Goal: Information Seeking & Learning: Learn about a topic

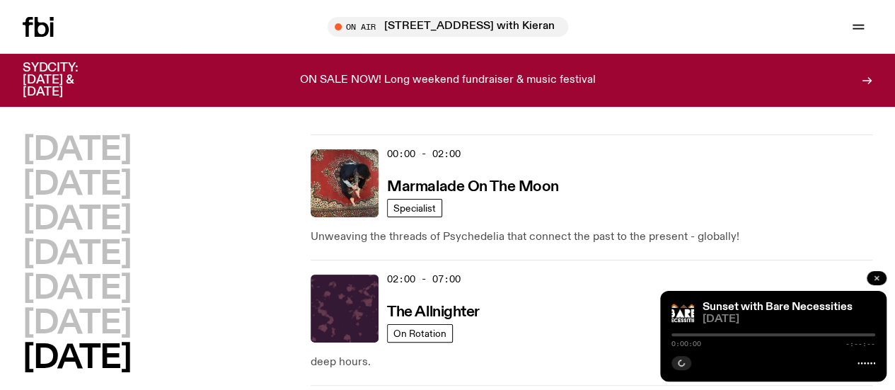
click at [882, 276] on button "button" at bounding box center [876, 278] width 20 height 14
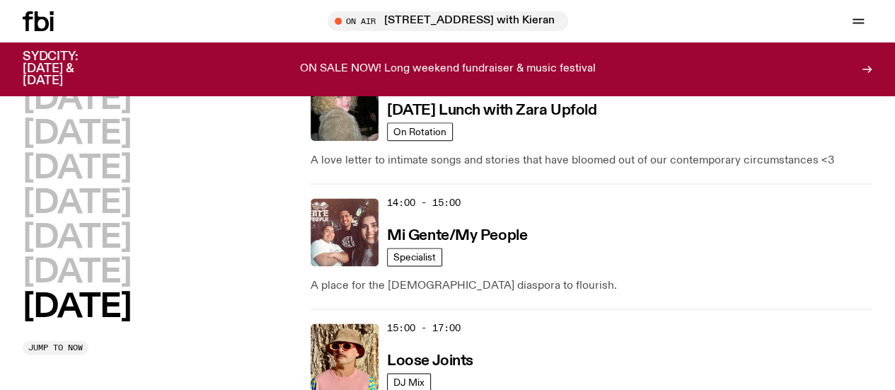
scroll to position [846, 0]
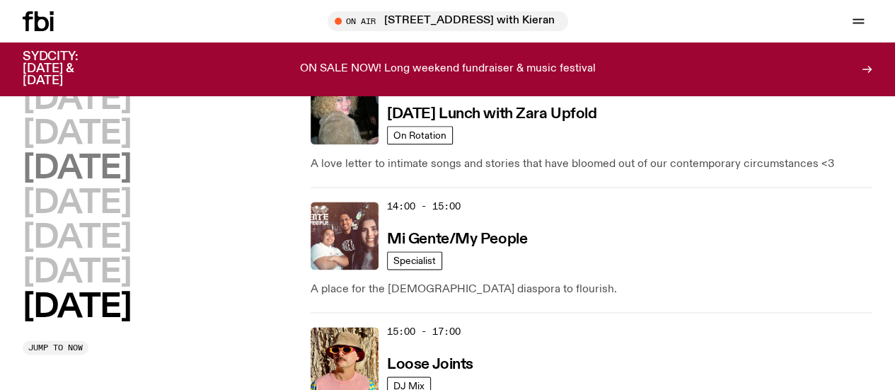
click at [131, 185] on h2 "[DATE]" at bounding box center [77, 169] width 108 height 32
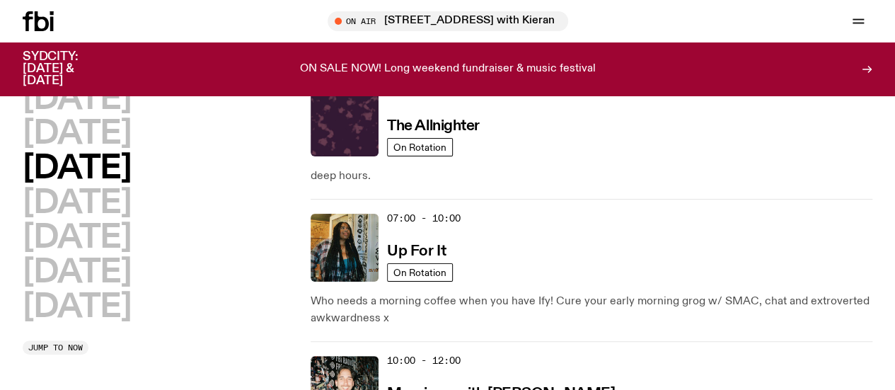
scroll to position [40, 0]
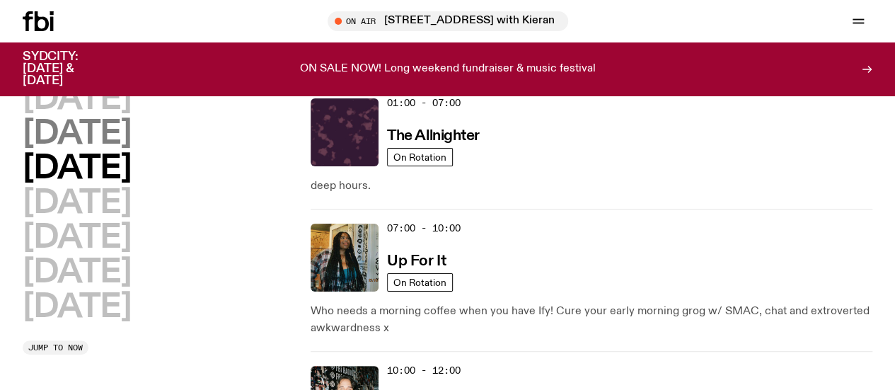
click at [122, 149] on h2 "[DATE]" at bounding box center [77, 134] width 108 height 32
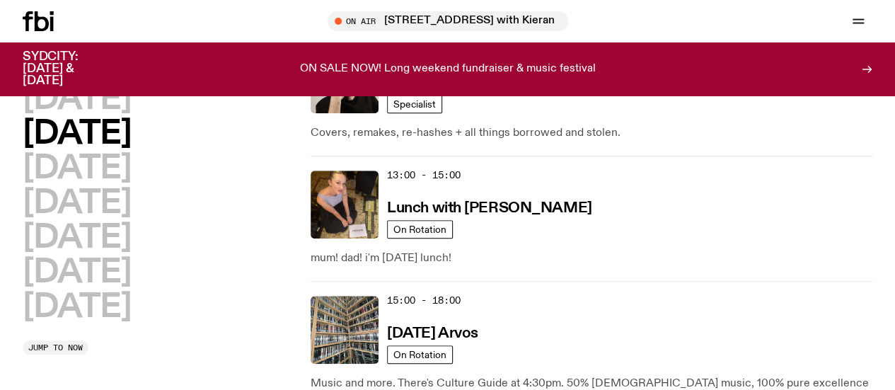
scroll to position [557, 0]
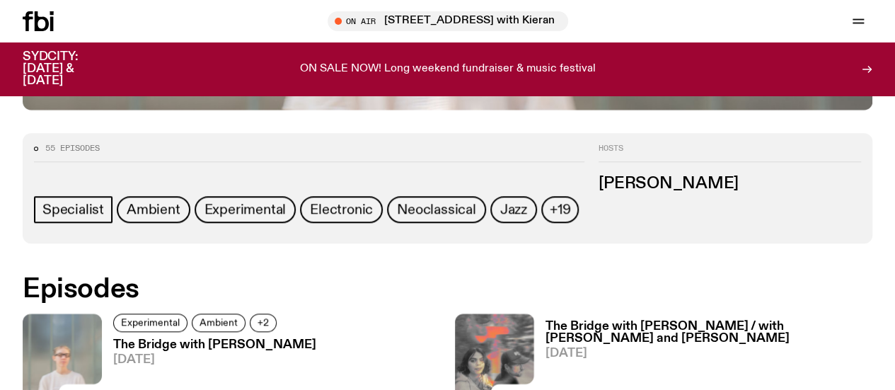
scroll to position [627, 0]
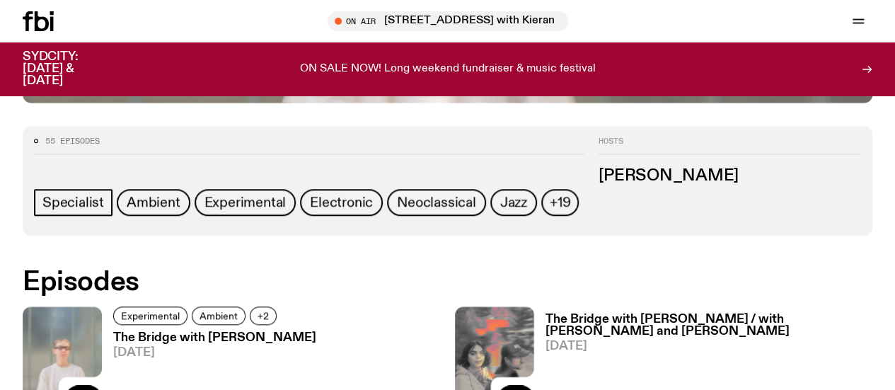
click at [212, 332] on h3 "The Bridge with [PERSON_NAME]" at bounding box center [214, 338] width 203 height 12
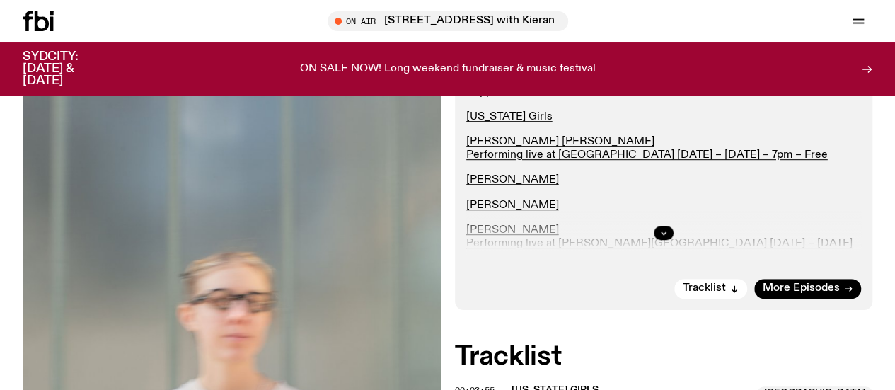
scroll to position [358, 0]
click at [660, 249] on div at bounding box center [663, 231] width 395 height 45
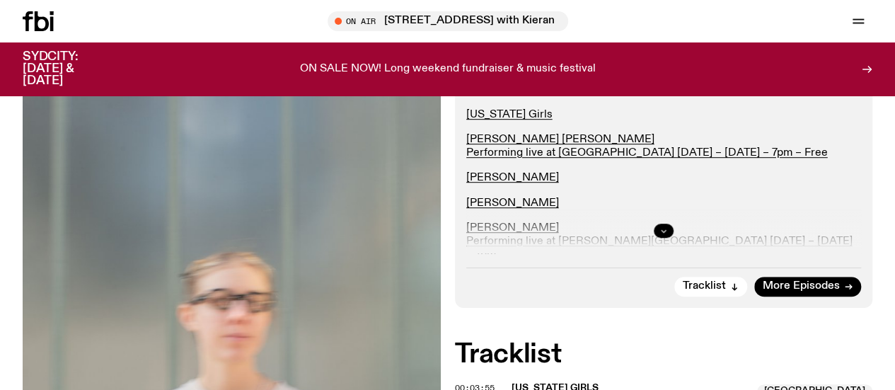
click at [667, 235] on icon "button" at bounding box center [663, 230] width 8 height 8
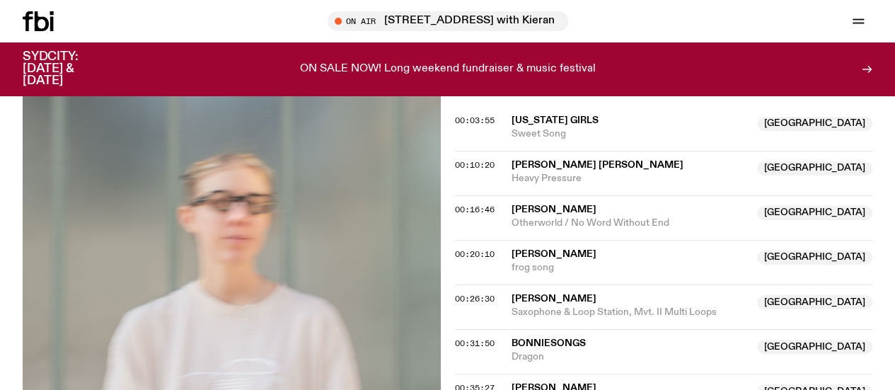
scroll to position [748, 0]
click at [667, 239] on div "00:16:46 [PERSON_NAME] NSW Otherworld / No Word Without End [GEOGRAPHIC_DATA]" at bounding box center [664, 216] width 418 height 45
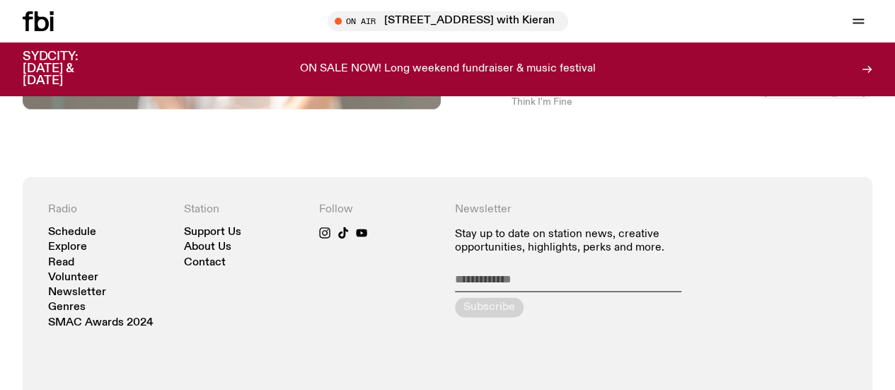
scroll to position [1180, 0]
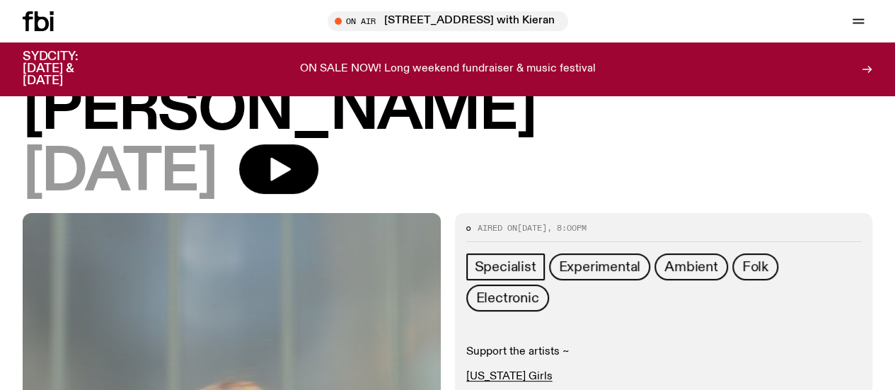
scroll to position [97, 0]
click at [291, 182] on icon "button" at bounding box center [280, 169] width 21 height 23
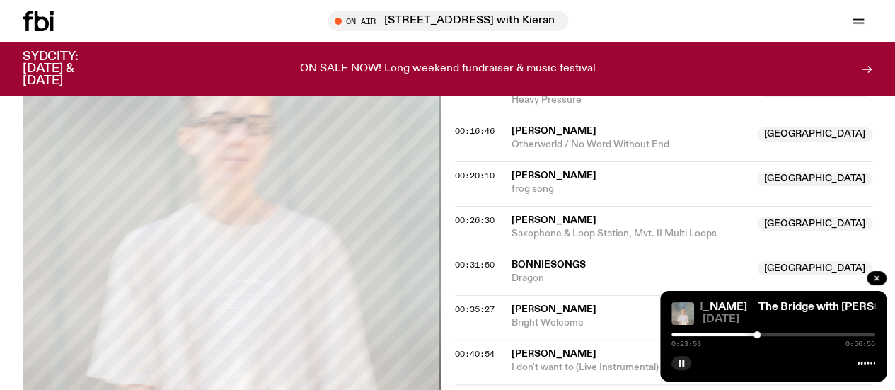
scroll to position [827, 0]
click at [680, 363] on icon "button" at bounding box center [681, 363] width 8 height 8
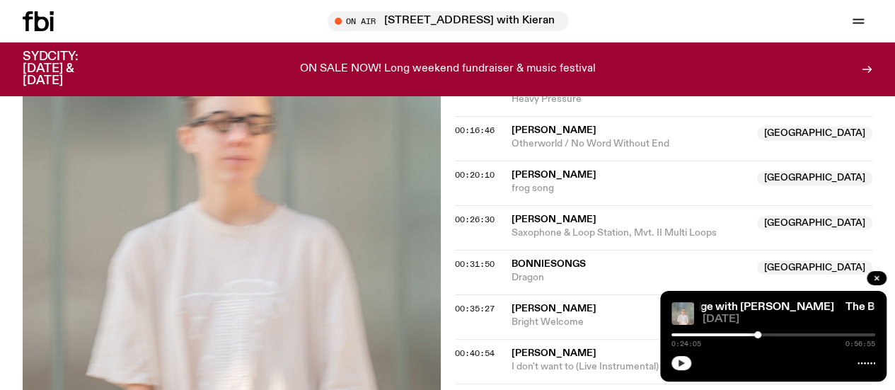
click at [686, 371] on div "The Bridge with [PERSON_NAME] The Bridge with [PERSON_NAME] [DATE] 0:24:05 0:56…" at bounding box center [773, 336] width 226 height 91
click at [681, 366] on icon "button" at bounding box center [681, 363] width 8 height 8
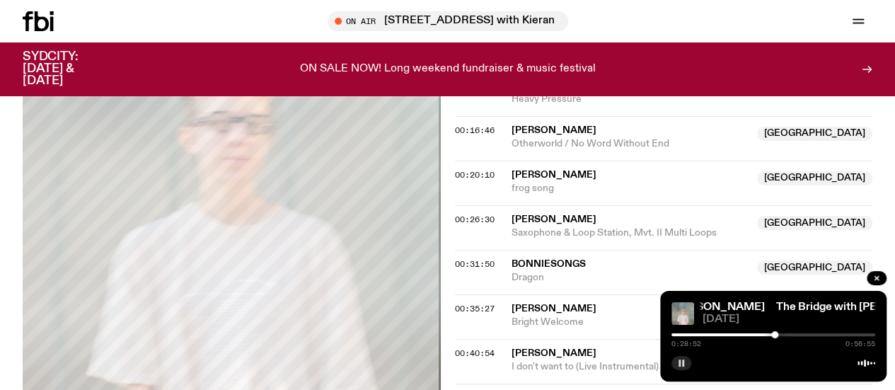
click at [683, 363] on rect "button" at bounding box center [683, 362] width 2 height 7
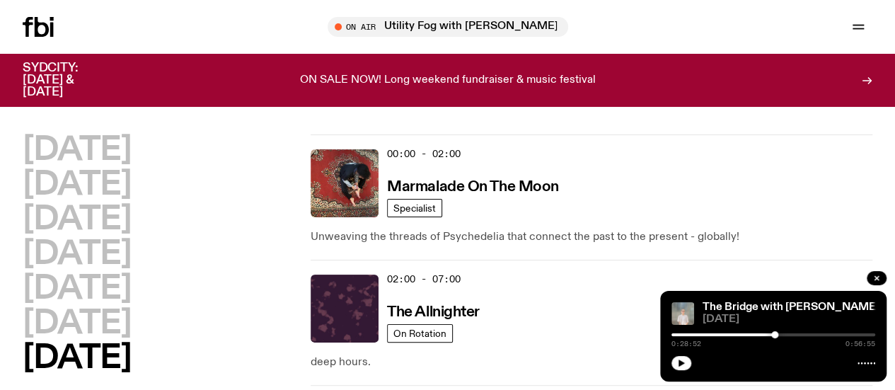
click at [0, 0] on span "Tune in live" at bounding box center [0, 0] width 0 height 0
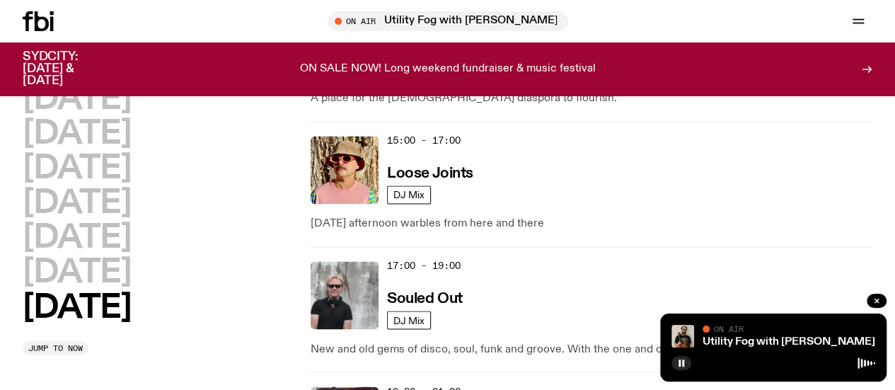
scroll to position [1038, 0]
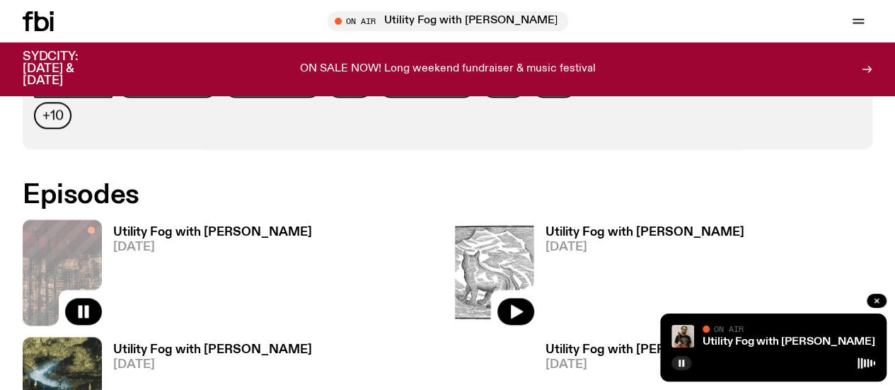
scroll to position [786, 0]
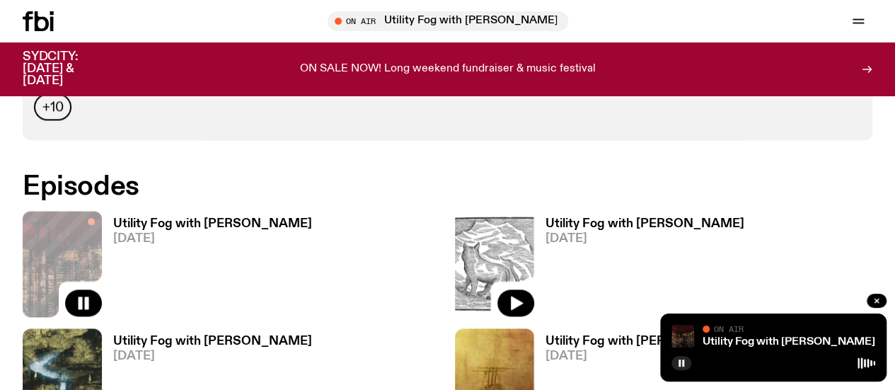
click at [584, 40] on div at bounding box center [309, 16] width 550 height 45
click at [319, 24] on button "button" at bounding box center [309, 17] width 20 height 14
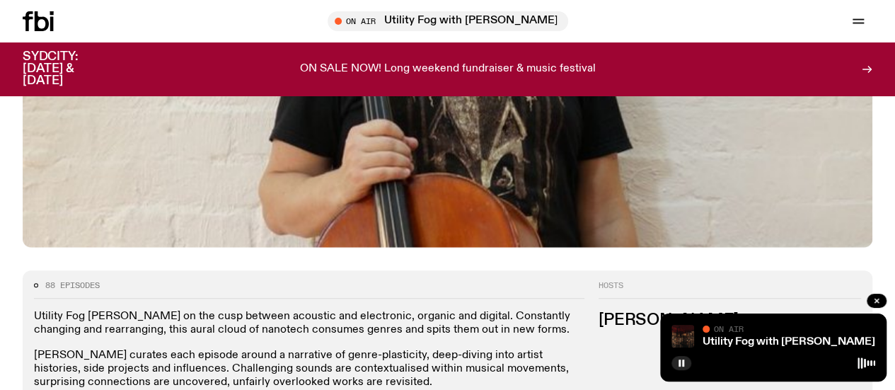
scroll to position [561, 0]
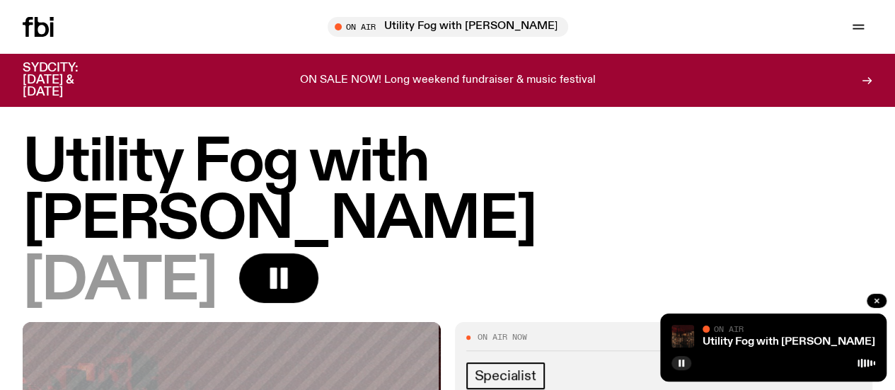
click at [542, 173] on h1 "Utility Fog with Peter Hollo" at bounding box center [447, 191] width 849 height 115
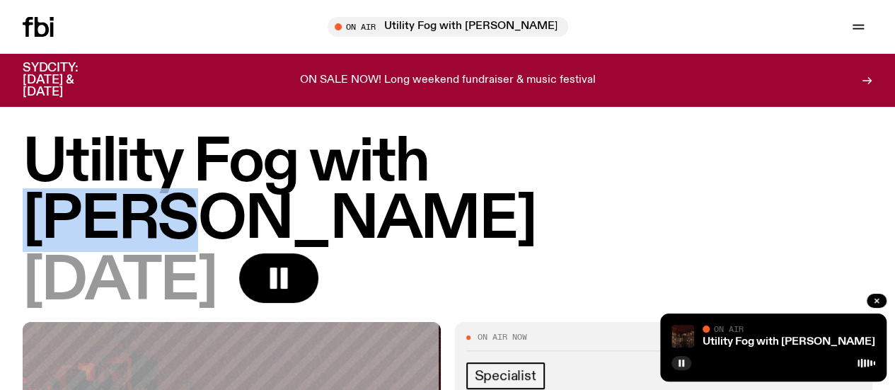
click at [542, 173] on h1 "Utility Fog with Peter Hollo" at bounding box center [447, 191] width 849 height 115
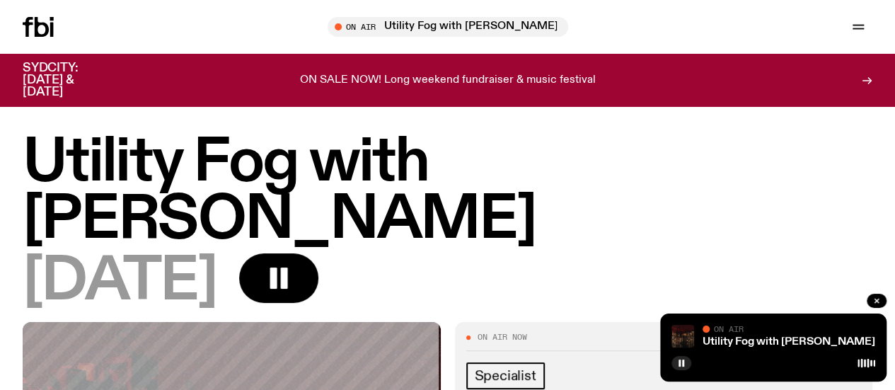
click at [479, 253] on div "07.09.25" at bounding box center [447, 281] width 849 height 57
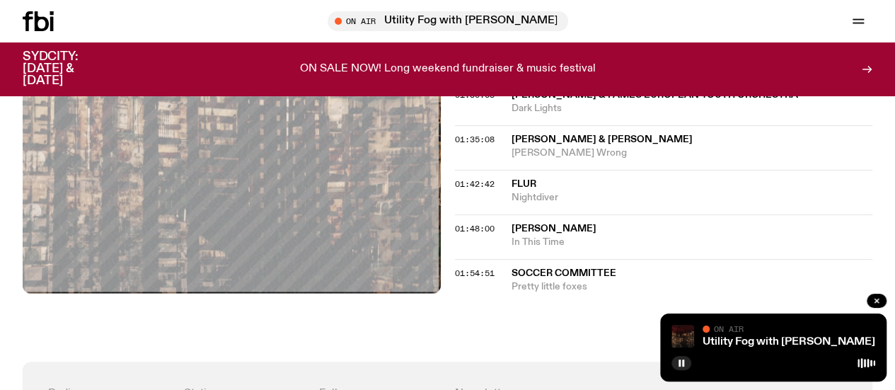
scroll to position [1602, 0]
click at [682, 368] on button "button" at bounding box center [681, 363] width 20 height 14
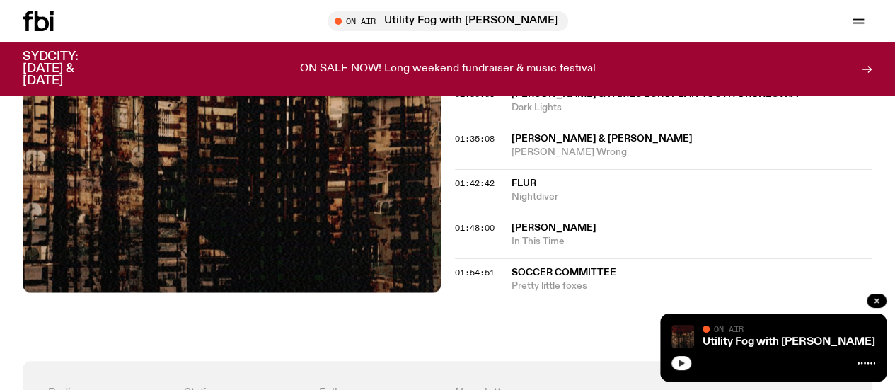
click at [682, 368] on button "button" at bounding box center [681, 363] width 20 height 14
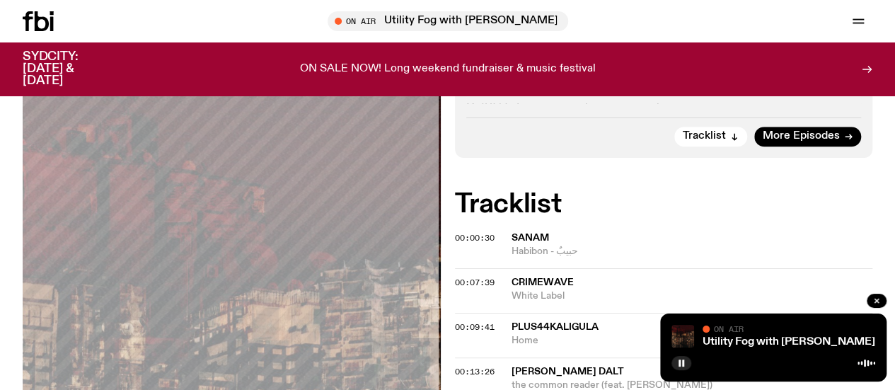
scroll to position [425, 0]
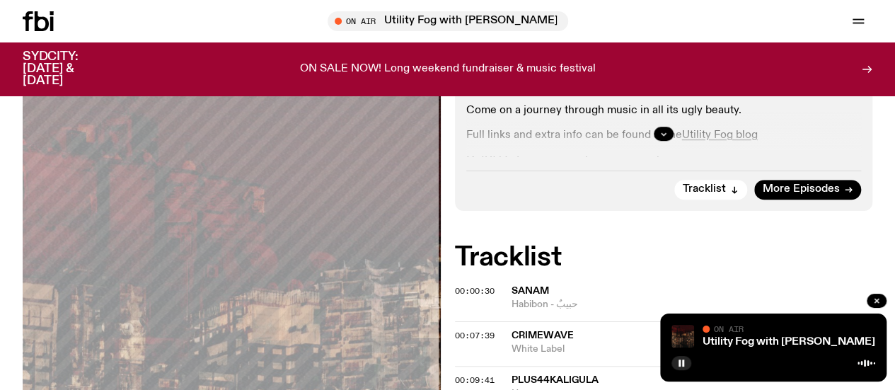
click at [0, 0] on link "Newsletter" at bounding box center [0, 0] width 0 height 0
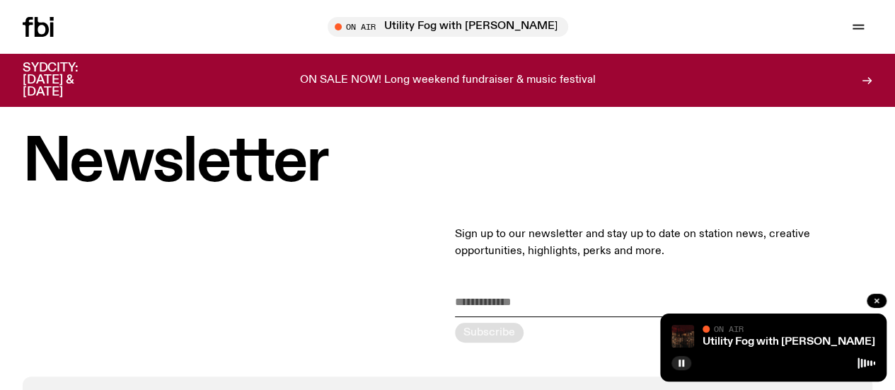
click at [49, 32] on icon at bounding box center [42, 27] width 14 height 20
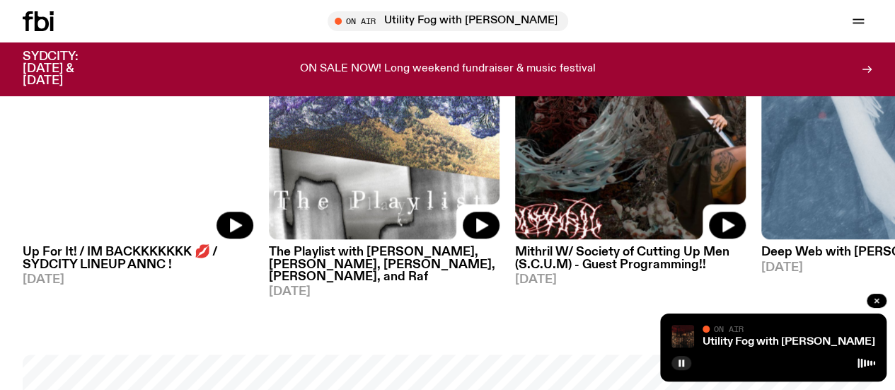
scroll to position [767, 0]
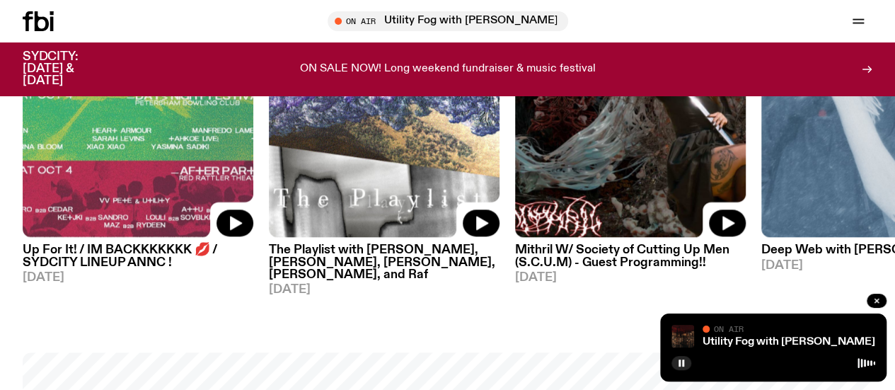
click at [344, 267] on h3 "The Playlist with Jim, Hannah, Benny, Alisha, and Raf" at bounding box center [384, 262] width 231 height 36
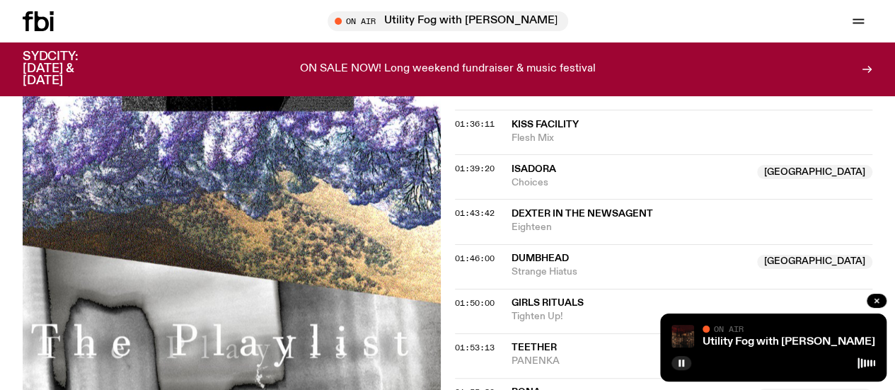
scroll to position [1663, 0]
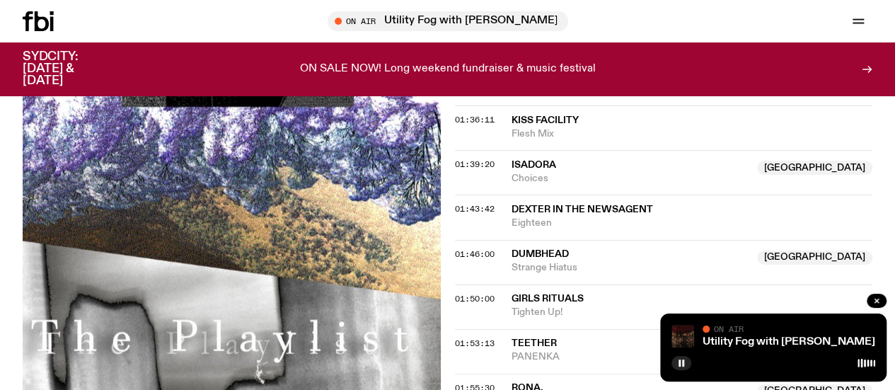
click at [40, 31] on div "Schedule Explore Read Volunteer Newsletter On Air Utility Fog with Peter Hollo …" at bounding box center [447, 21] width 895 height 42
click at [40, 25] on icon at bounding box center [38, 21] width 31 height 20
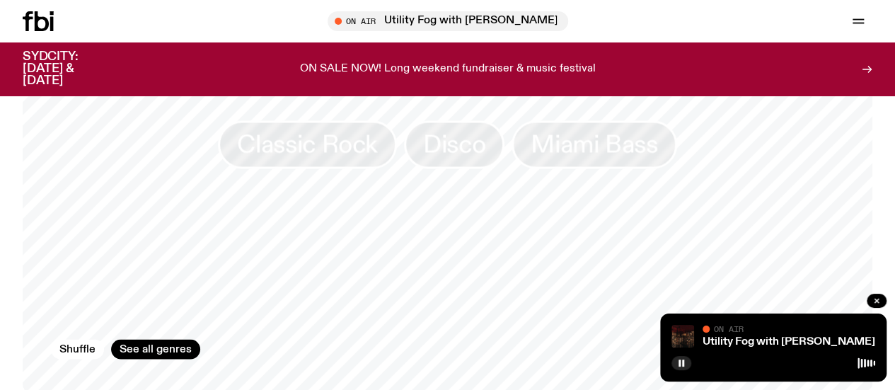
scroll to position [1213, 0]
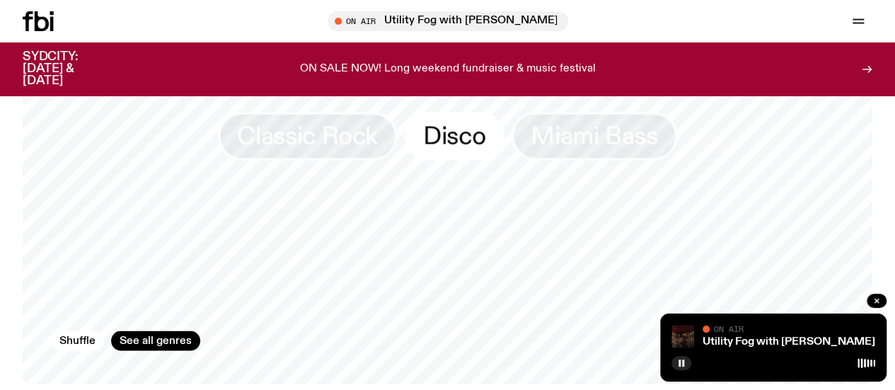
click at [465, 144] on span "Disco" at bounding box center [454, 136] width 62 height 28
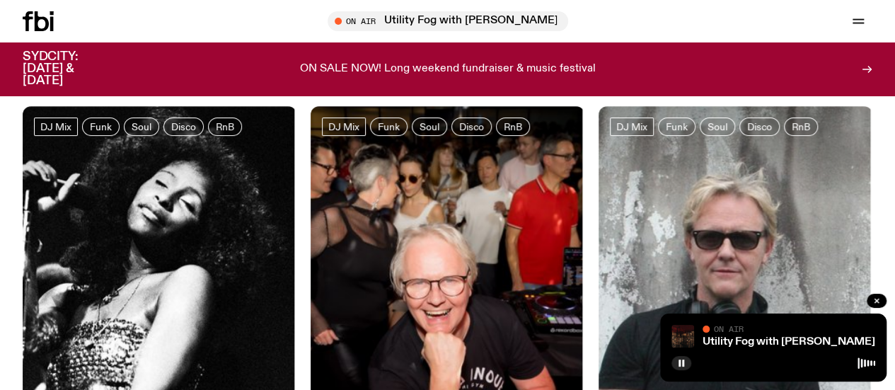
scroll to position [100, 0]
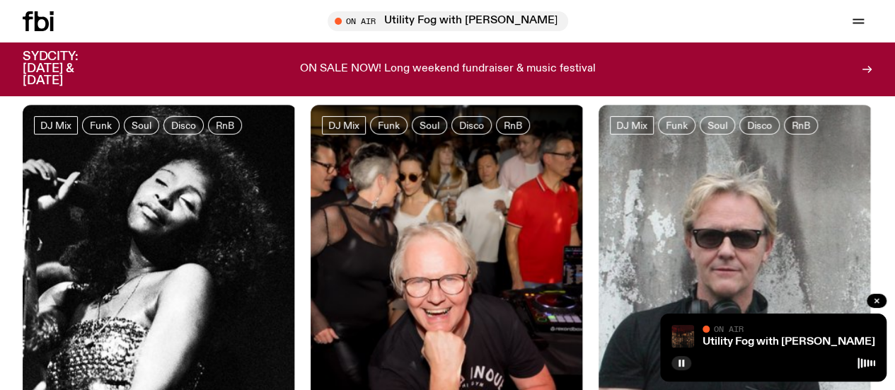
click at [454, 202] on img at bounding box center [447, 287] width 274 height 365
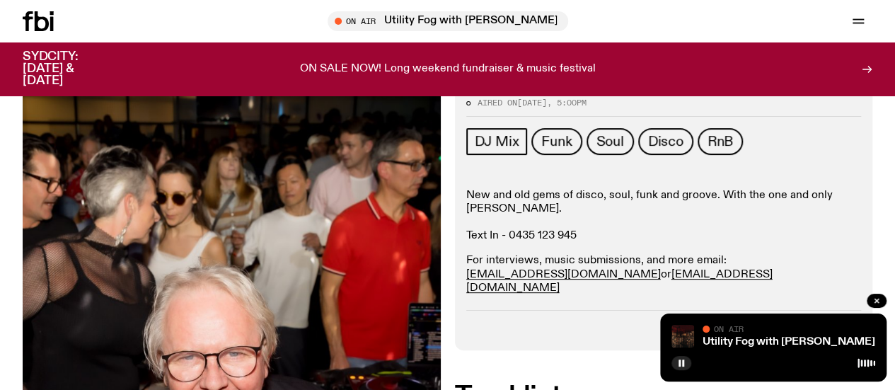
scroll to position [163, 0]
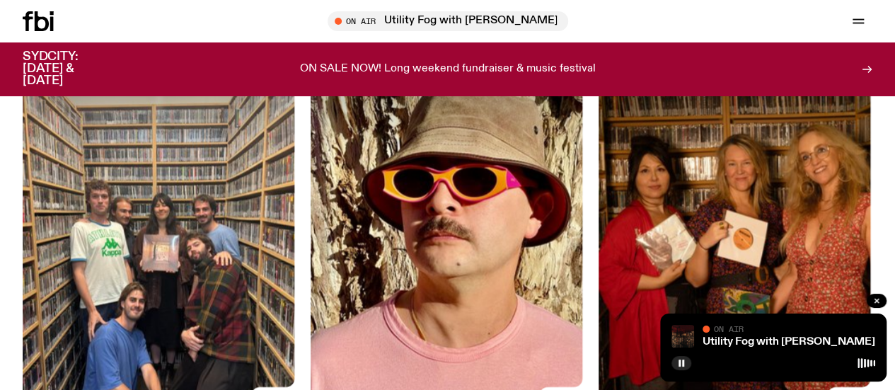
scroll to position [3663, 0]
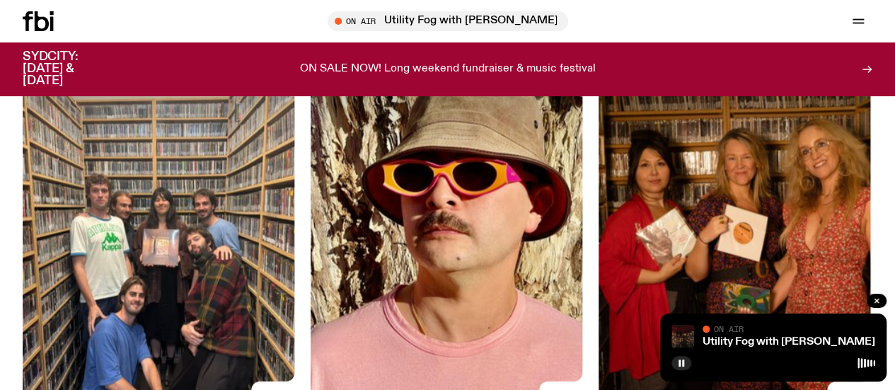
click at [701, 237] on img at bounding box center [735, 236] width 274 height 365
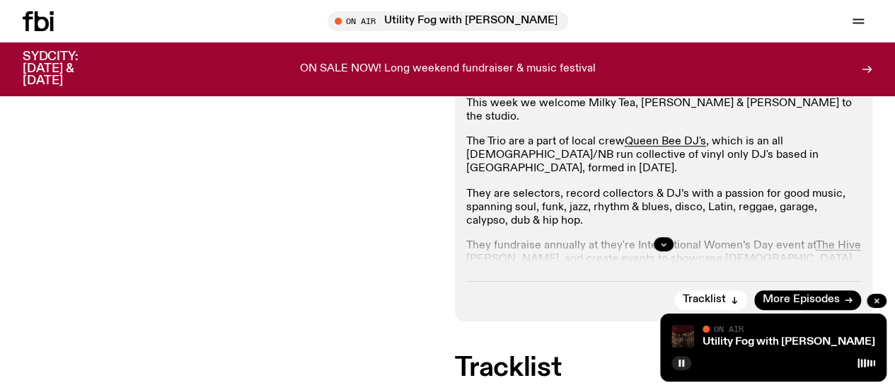
scroll to position [315, 0]
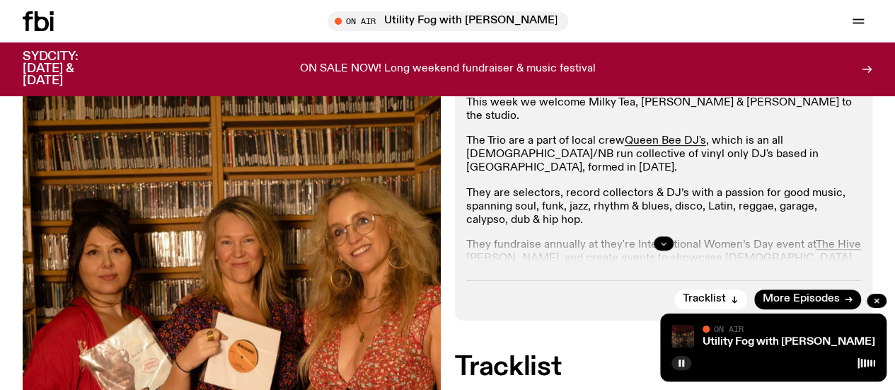
click at [665, 250] on button "button" at bounding box center [663, 243] width 20 height 14
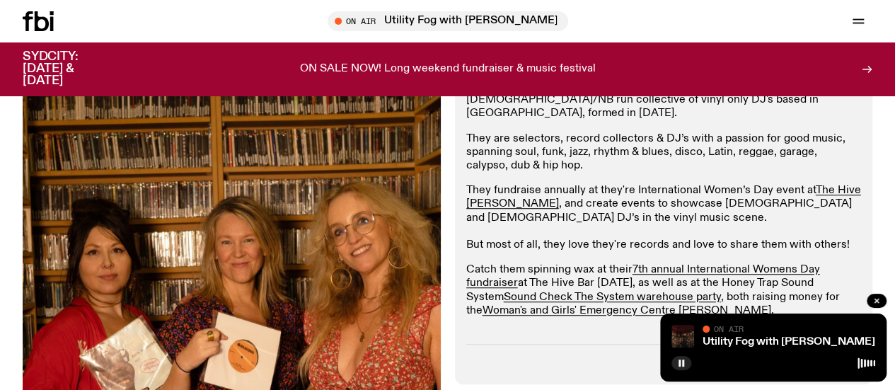
scroll to position [373, 0]
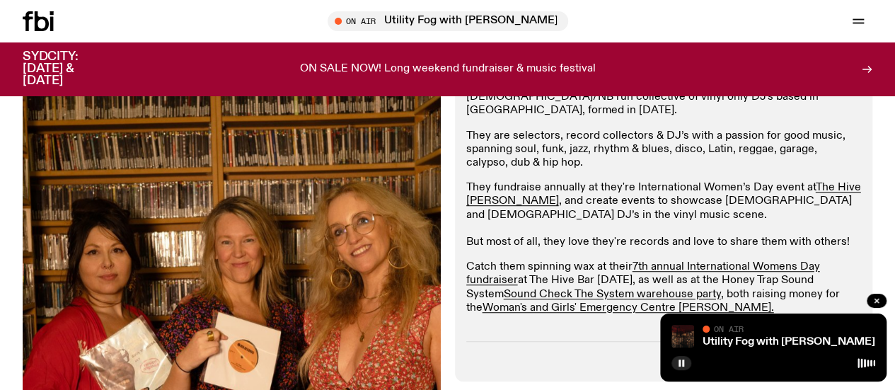
click at [623, 150] on p "They are selectors, record collectors & DJ’s with a passion for good music, spa…" at bounding box center [663, 149] width 395 height 41
click at [651, 185] on div "This week we welcome Milky Tea, Molly Pop & Rebecca Rosenfunk to the studio. Th…" at bounding box center [663, 189] width 395 height 301
click at [618, 203] on p "They fundraise annually at they're International Women’s Day event at The Hive …" at bounding box center [663, 215] width 395 height 68
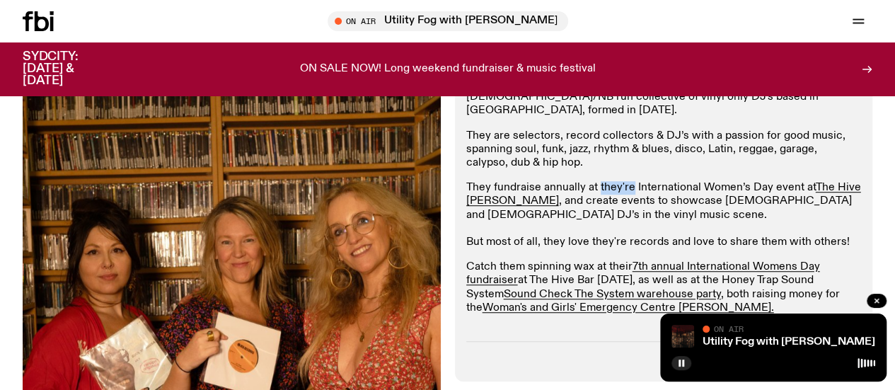
click at [618, 203] on p "They fundraise annually at they're International Women’s Day event at The Hive …" at bounding box center [663, 215] width 395 height 68
click at [613, 214] on p "They fundraise annually at they're International Women’s Day event at The Hive …" at bounding box center [663, 215] width 395 height 68
click at [666, 209] on p "They fundraise annually at they're International Women’s Day event at The Hive …" at bounding box center [663, 215] width 395 height 68
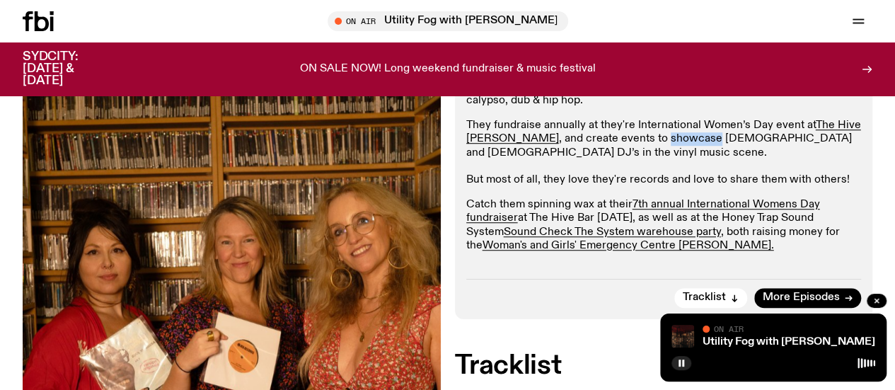
scroll to position [441, 0]
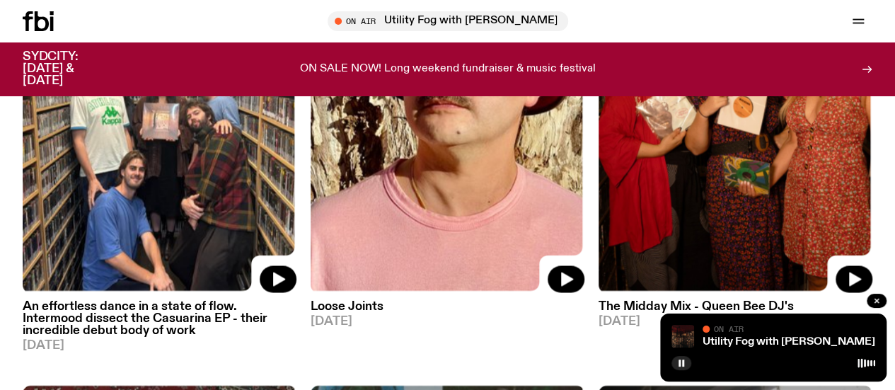
scroll to position [3789, 0]
click at [199, 300] on h3 "An effortless dance in a state of flow. Intermood dissect the Casuarina EP - th…" at bounding box center [160, 318] width 274 height 36
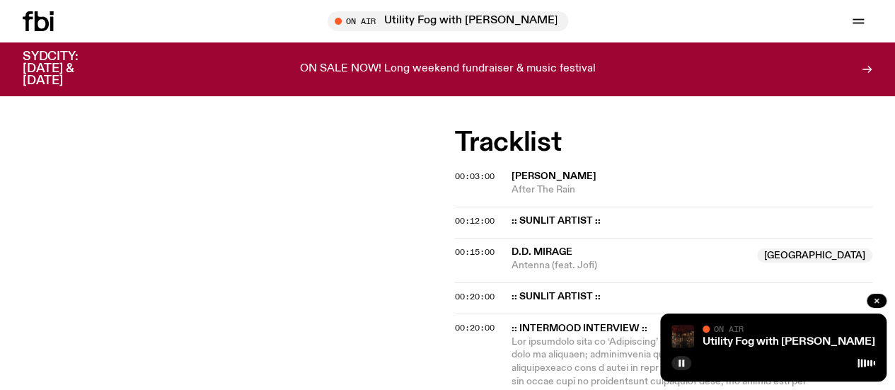
scroll to position [554, 0]
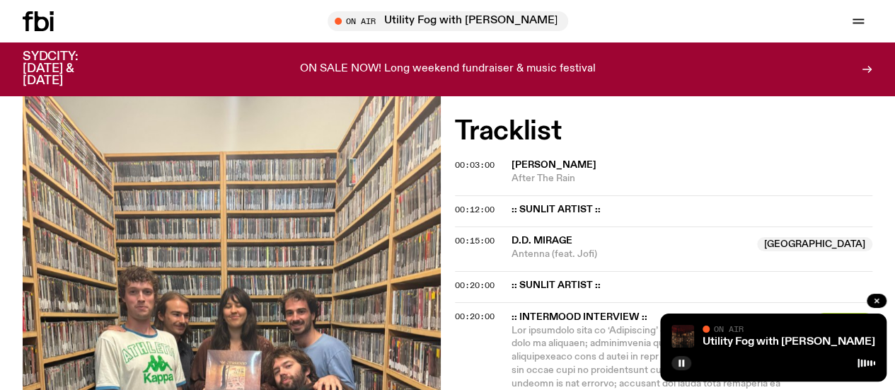
click at [801, 69] on span "More Episodes" at bounding box center [800, 63] width 77 height 11
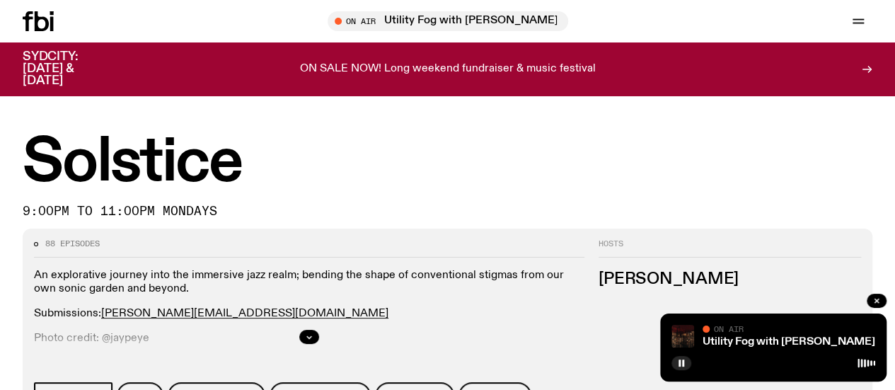
scroll to position [214, 0]
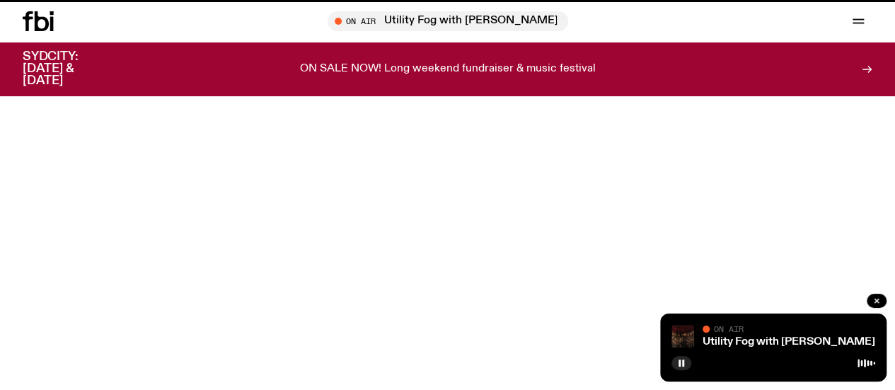
scroll to position [554, 0]
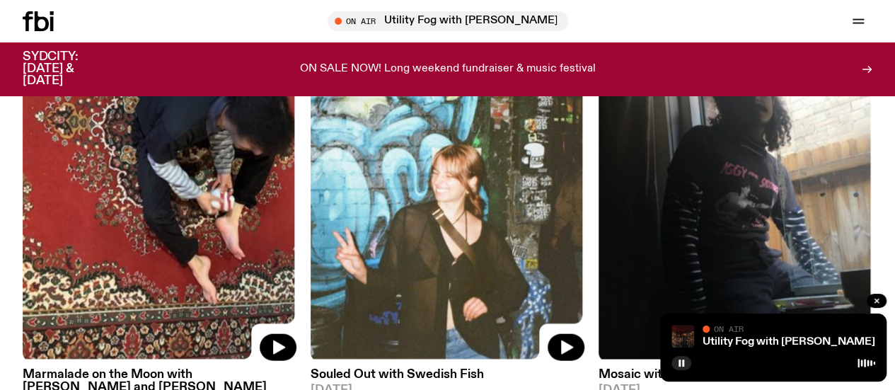
scroll to position [4181, 0]
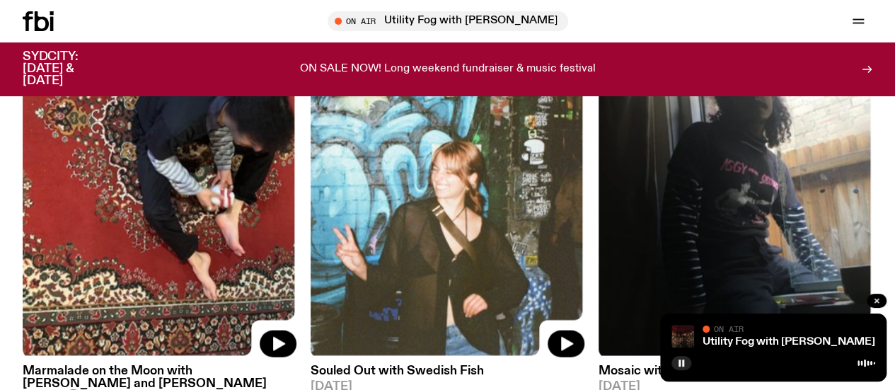
click at [396, 204] on img at bounding box center [447, 175] width 274 height 365
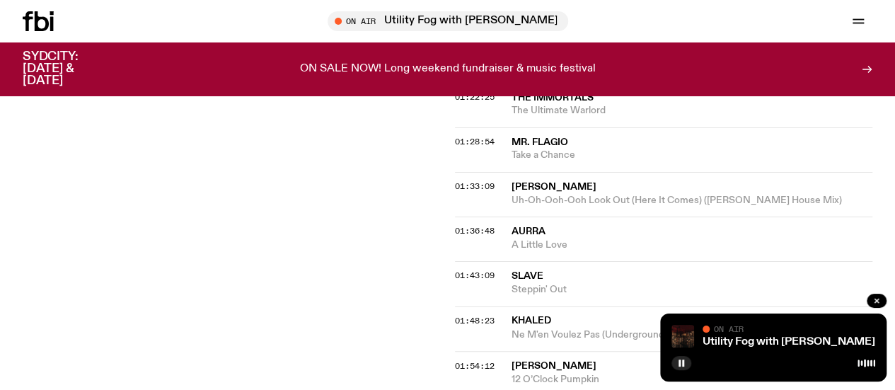
scroll to position [1015, 0]
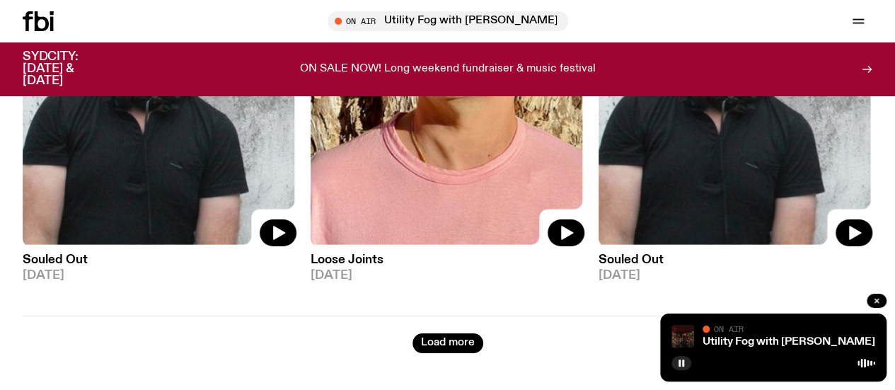
scroll to position [7964, 0]
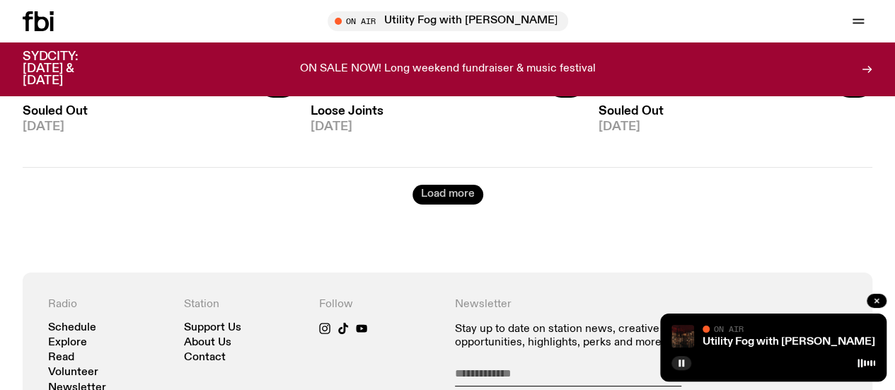
click at [446, 185] on button "Load more" at bounding box center [447, 195] width 71 height 20
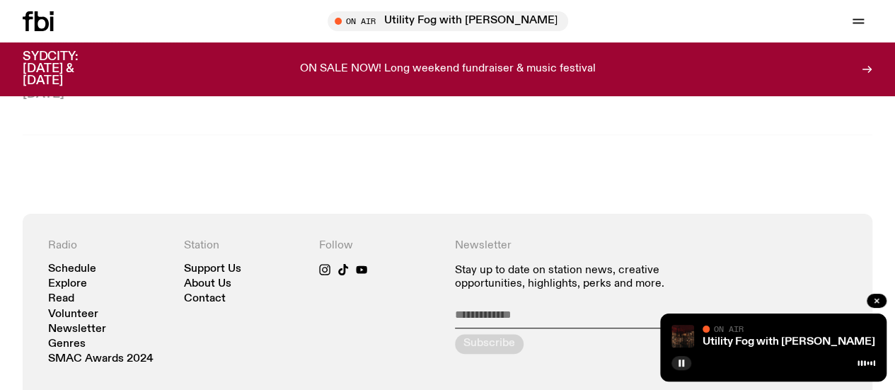
scroll to position [8448, 0]
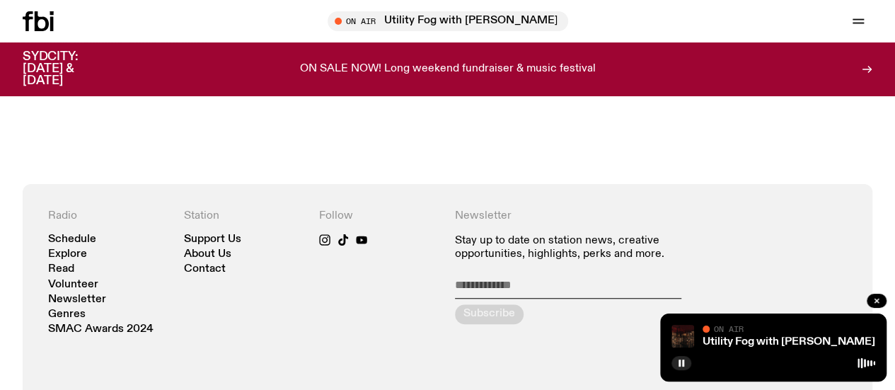
click at [35, 16] on icon at bounding box center [42, 21] width 14 height 20
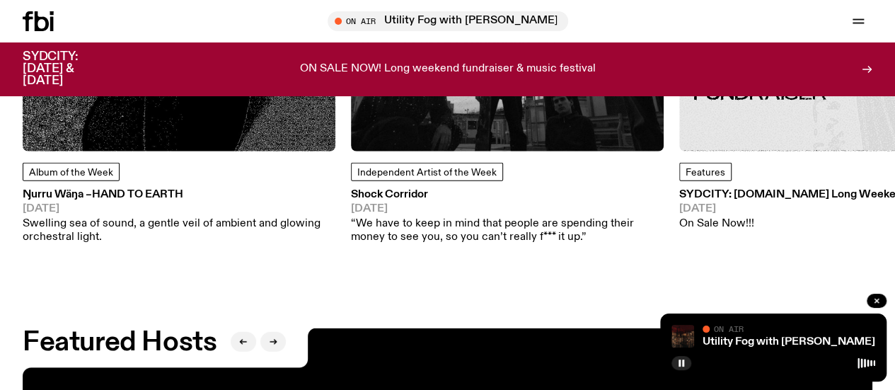
scroll to position [1853, 0]
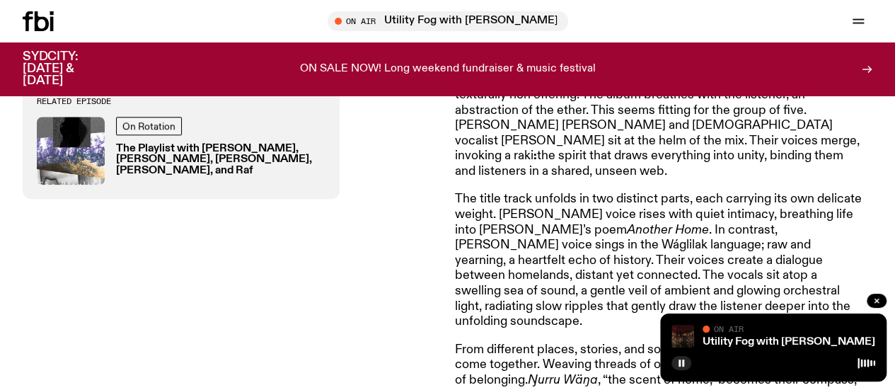
scroll to position [612, 0]
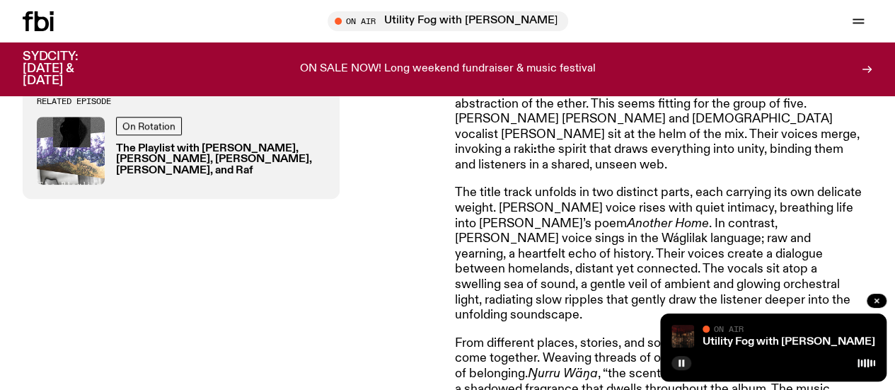
click at [604, 237] on p "The title track unfolds in two distinct parts, each carrying its own delicate w…" at bounding box center [658, 253] width 407 height 137
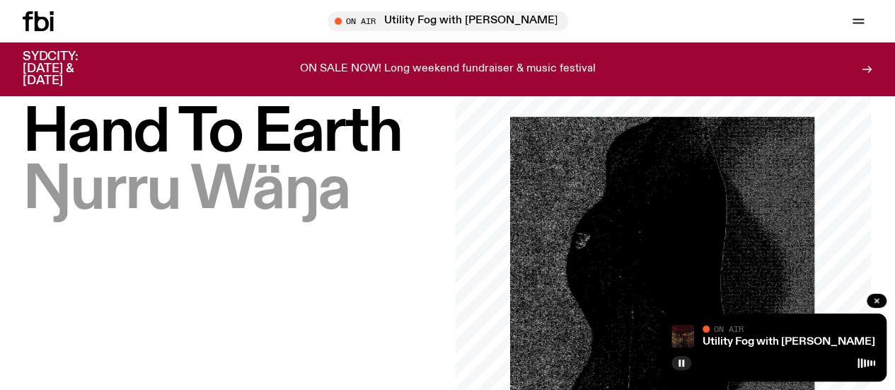
scroll to position [0, 0]
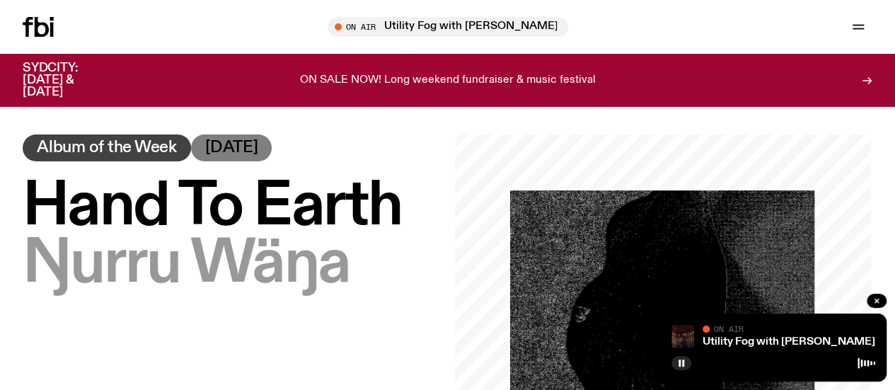
click at [0, 0] on link "Schedule" at bounding box center [0, 0] width 0 height 0
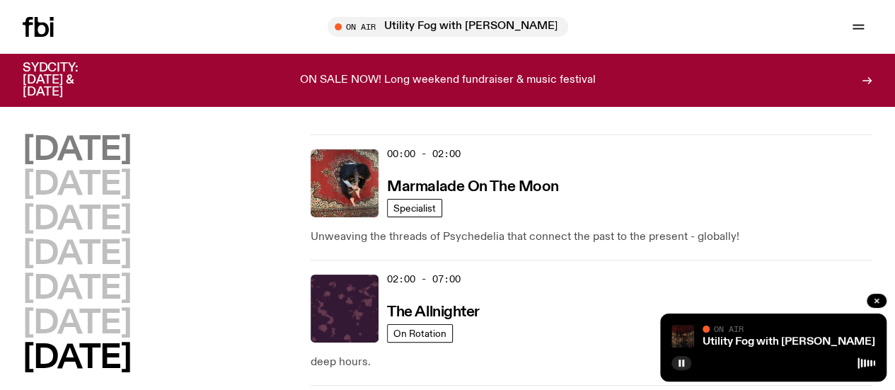
click at [131, 151] on h2 "[DATE]" at bounding box center [77, 150] width 108 height 32
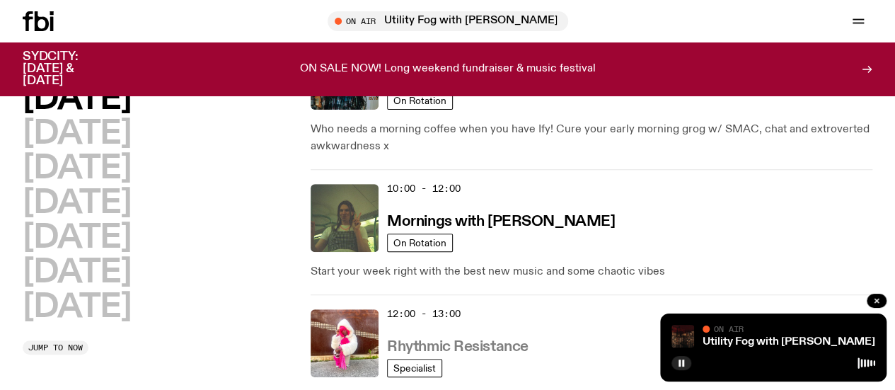
scroll to position [221, 0]
click at [469, 340] on h3 "Rhythmic Resistance" at bounding box center [457, 347] width 141 height 15
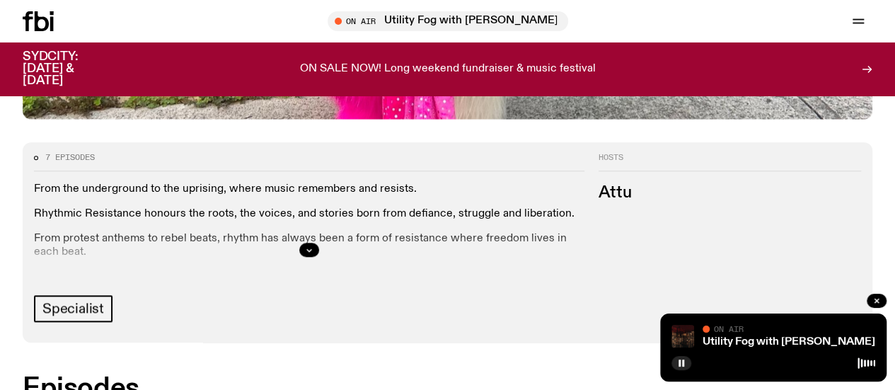
scroll to position [517, 0]
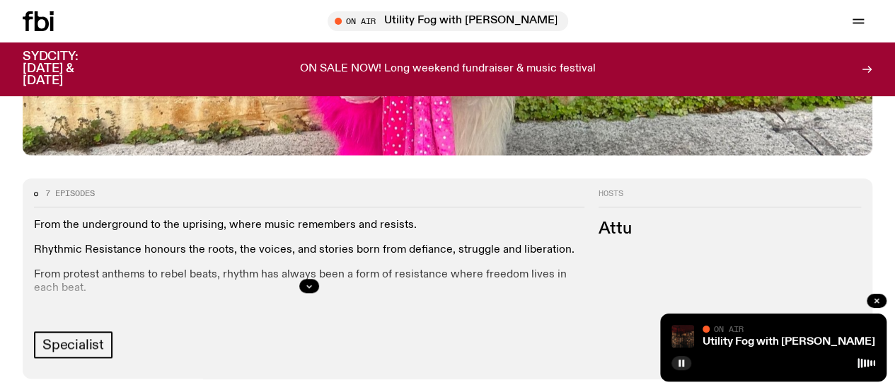
click at [50, 11] on div "Schedule Explore Read Volunteer Newsletter On Air Utility Fog with Peter Hollo …" at bounding box center [447, 21] width 895 height 42
click at [42, 21] on icon at bounding box center [38, 21] width 31 height 20
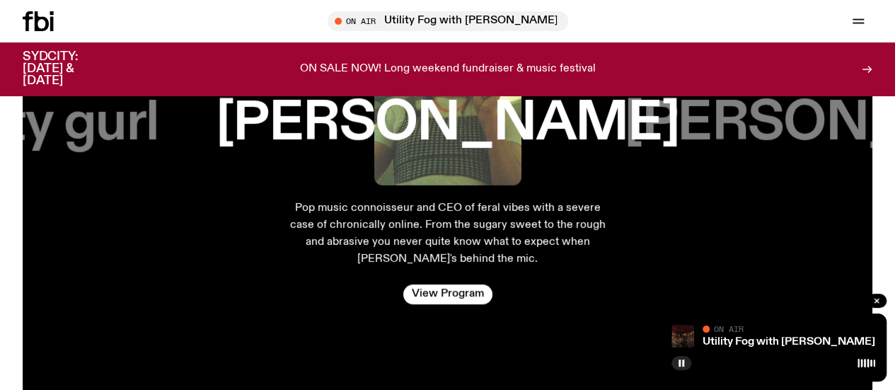
scroll to position [2298, 0]
click at [447, 332] on div "Jim Kretschmer Pop music connoisseur and CEO of feral vibes with a severe case …" at bounding box center [447, 142] width 387 height 379
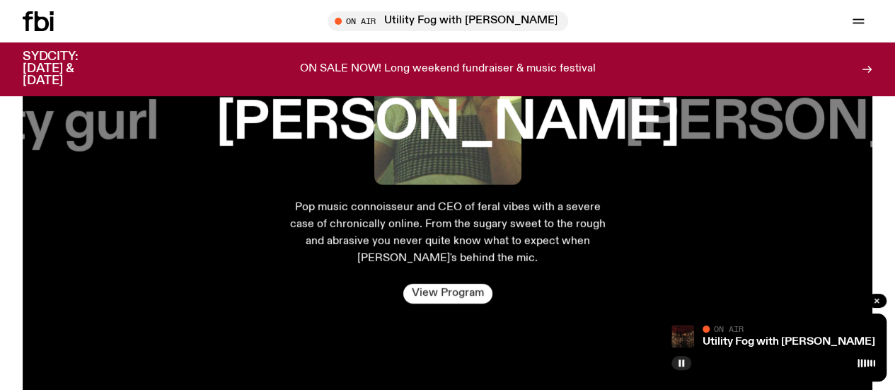
click at [465, 303] on link "View Program" at bounding box center [446, 294] width 89 height 20
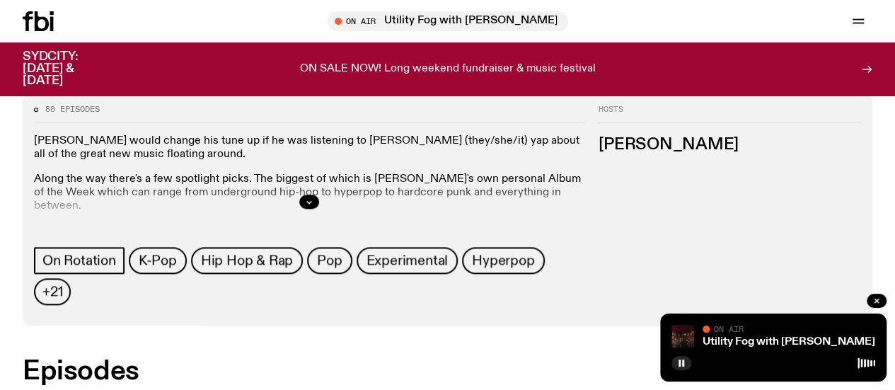
scroll to position [660, 0]
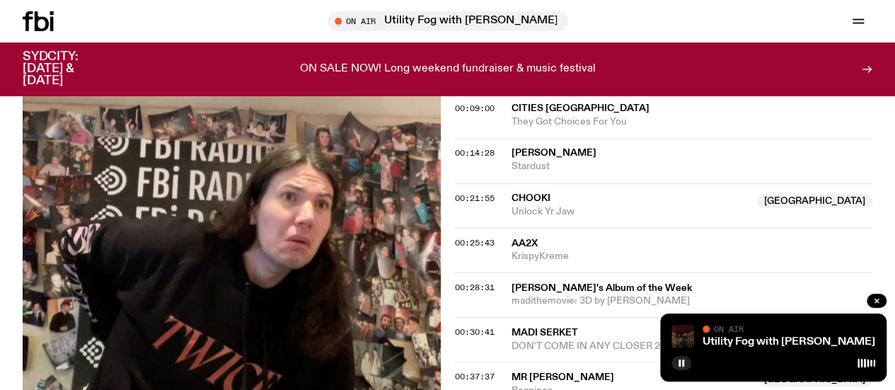
scroll to position [1163, 0]
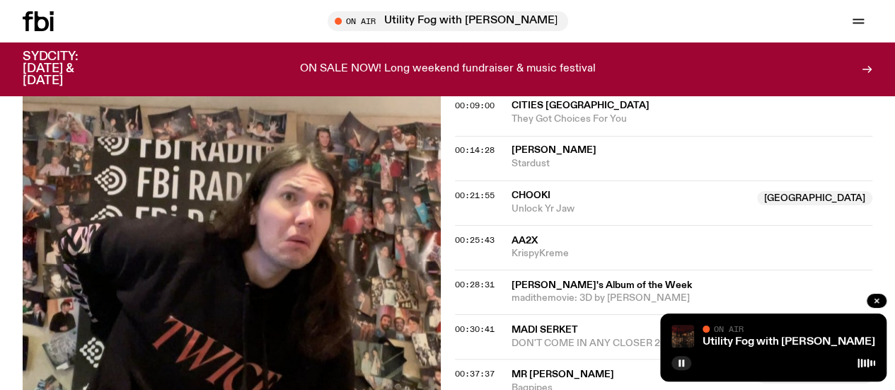
click at [50, 19] on icon at bounding box center [38, 21] width 31 height 20
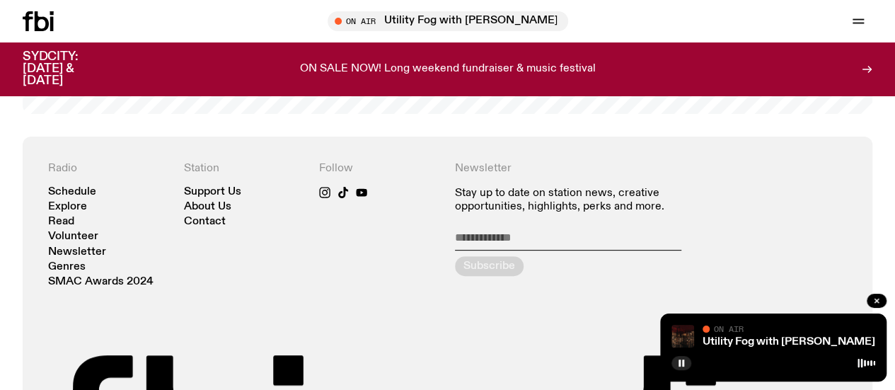
scroll to position [2824, 0]
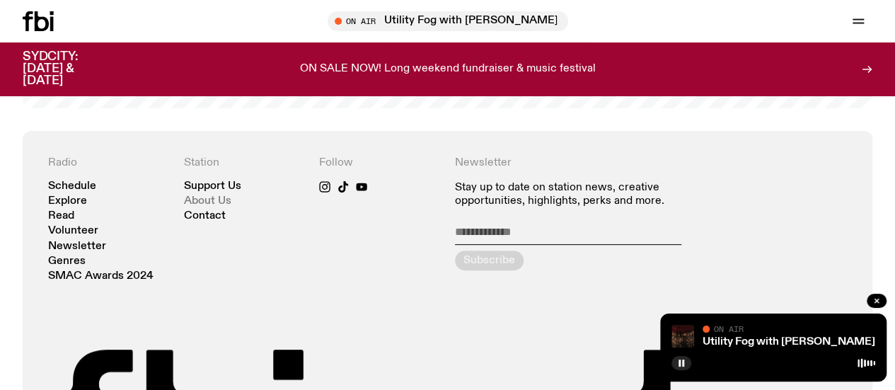
click at [206, 206] on link "About Us" at bounding box center [207, 201] width 47 height 11
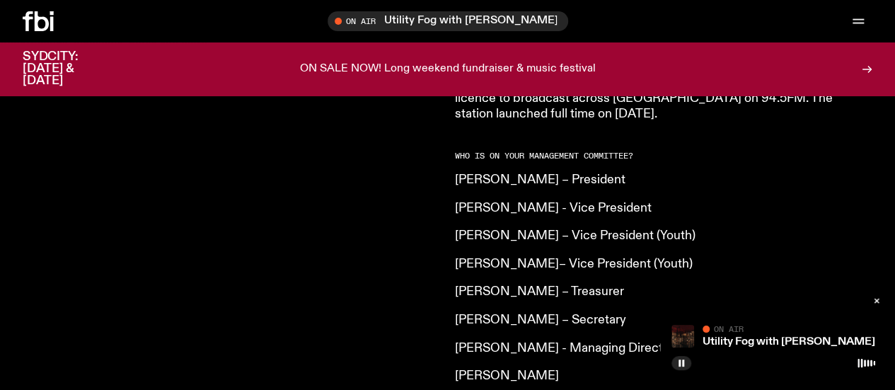
scroll to position [1025, 0]
click at [481, 186] on article "What is fbi.radio? Our vision is to champion Sydney’s emerging and independent …" at bounding box center [658, 101] width 407 height 1088
click at [482, 200] on p "Nazlican Eren - Vice President" at bounding box center [658, 208] width 407 height 16
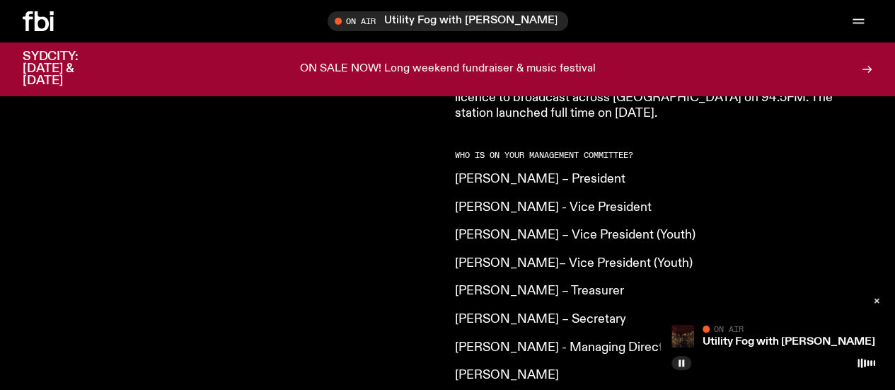
click at [522, 200] on p "Nazlican Eren - Vice President" at bounding box center [658, 208] width 407 height 16
click at [517, 222] on article "What is fbi.radio? Our vision is to champion Sydney’s emerging and independent …" at bounding box center [658, 101] width 407 height 1088
click at [519, 284] on p "Hannah Saunders – Treasurer" at bounding box center [658, 292] width 407 height 16
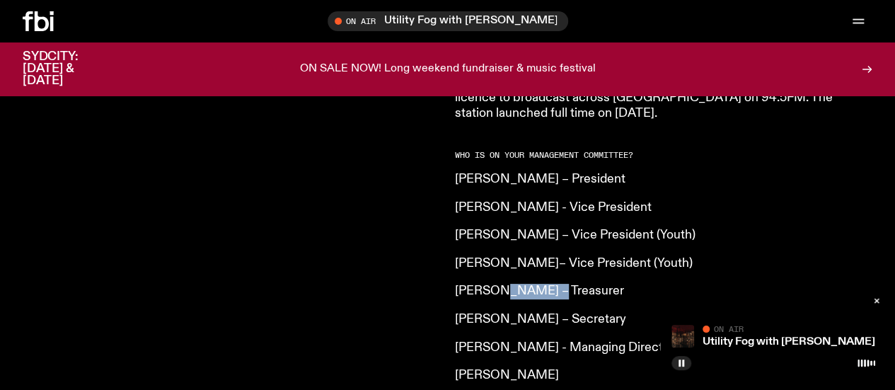
click at [519, 284] on p "Hannah Saunders – Treasurer" at bounding box center [658, 292] width 407 height 16
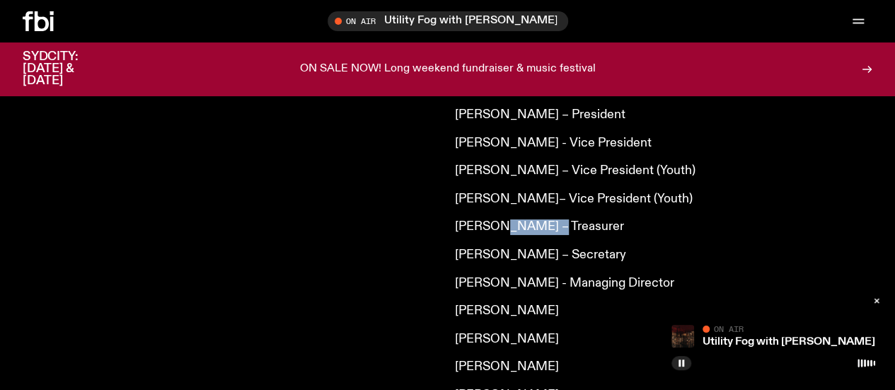
scroll to position [1093, 0]
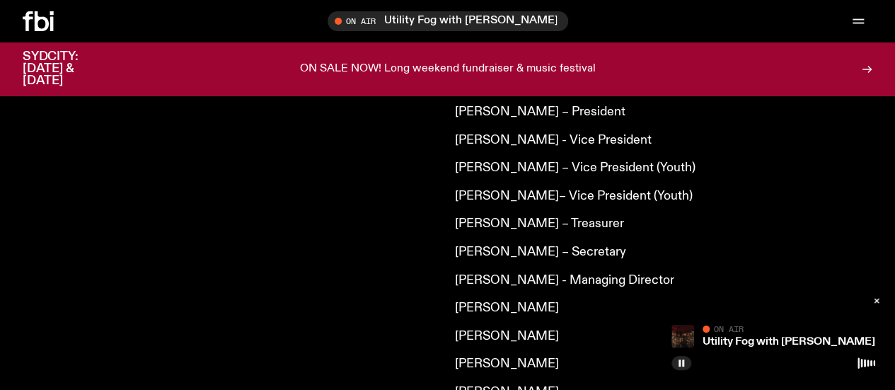
click at [515, 245] on p "Dain Thomas – Secretary" at bounding box center [658, 253] width 407 height 16
click at [501, 240] on article "What is fbi.radio? Our vision is to champion Sydney’s emerging and independent …" at bounding box center [658, 33] width 407 height 1088
click at [503, 301] on p "Jackie Leewai" at bounding box center [658, 309] width 407 height 16
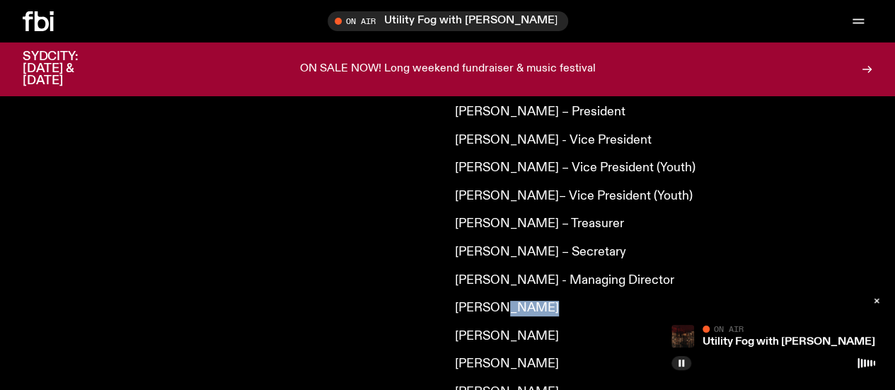
click at [503, 301] on p "Jackie Leewai" at bounding box center [658, 309] width 407 height 16
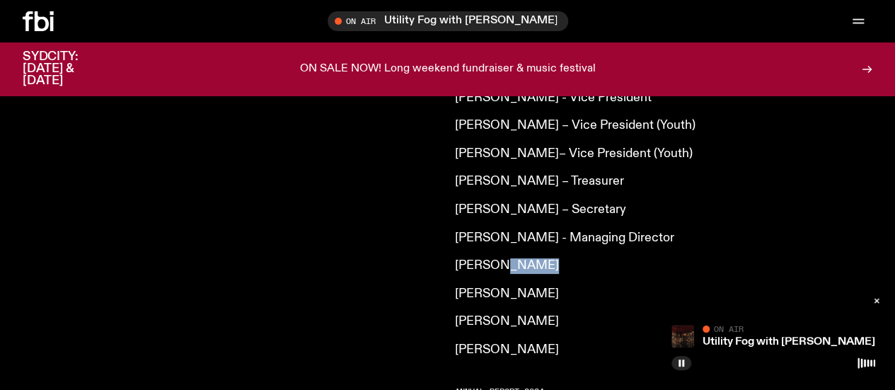
scroll to position [1136, 0]
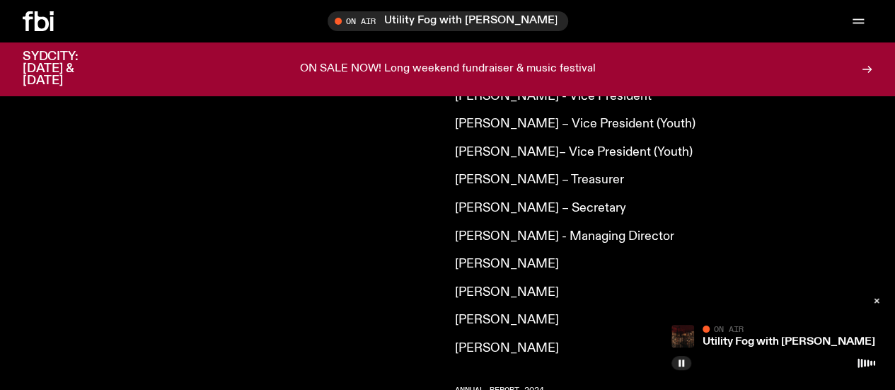
click at [518, 285] on p "Holly Friedlander-Liddicoat" at bounding box center [658, 293] width 407 height 16
click at [499, 341] on p "Karla Ranby" at bounding box center [658, 349] width 407 height 16
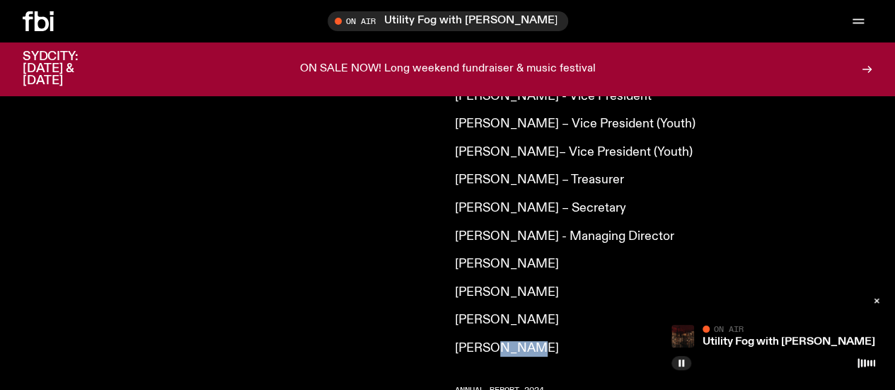
click at [499, 341] on p "Karla Ranby" at bounding box center [658, 349] width 407 height 16
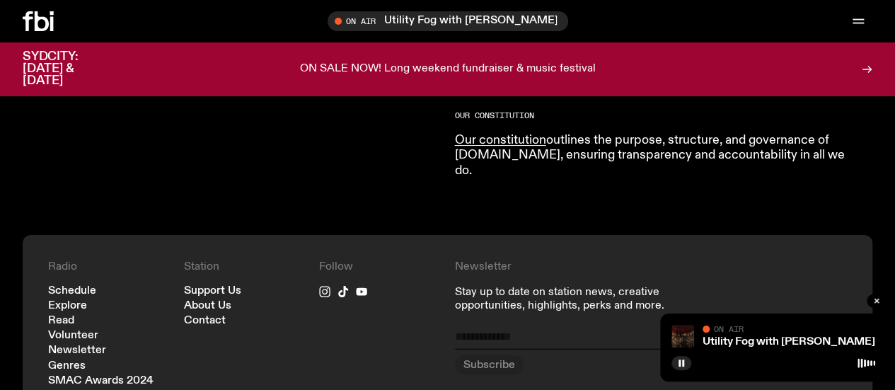
scroll to position [1492, 0]
click at [0, 0] on link "Newsletter" at bounding box center [0, 0] width 0 height 0
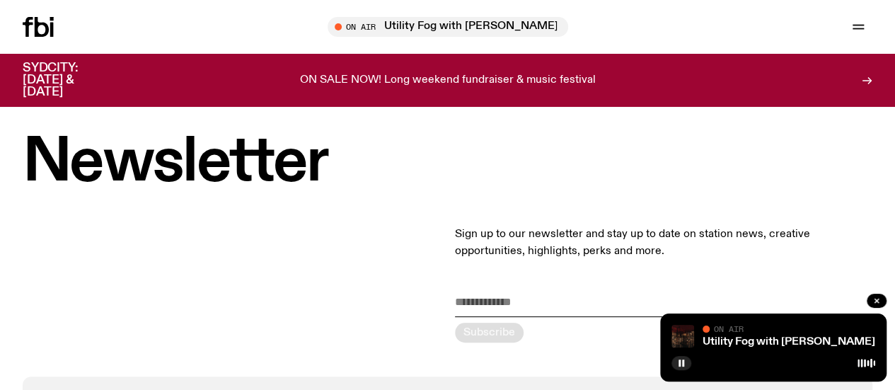
click at [0, 0] on link "Volunteer" at bounding box center [0, 0] width 0 height 0
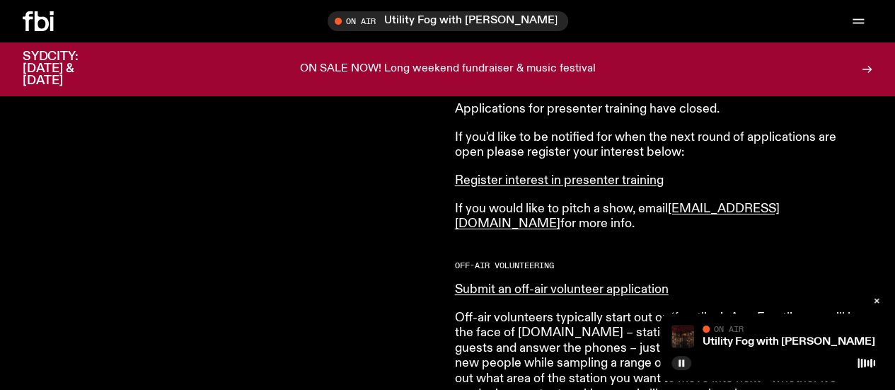
scroll to position [713, 0]
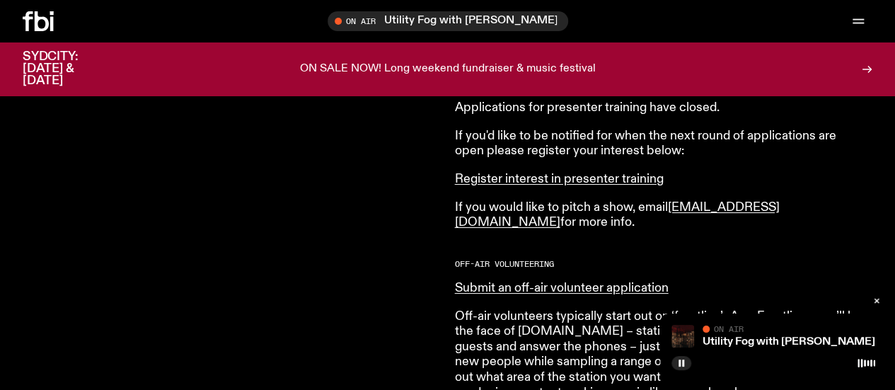
click at [519, 209] on p "If you would like to pitch a show, email programs@fbiradio.com for more info." at bounding box center [658, 215] width 407 height 30
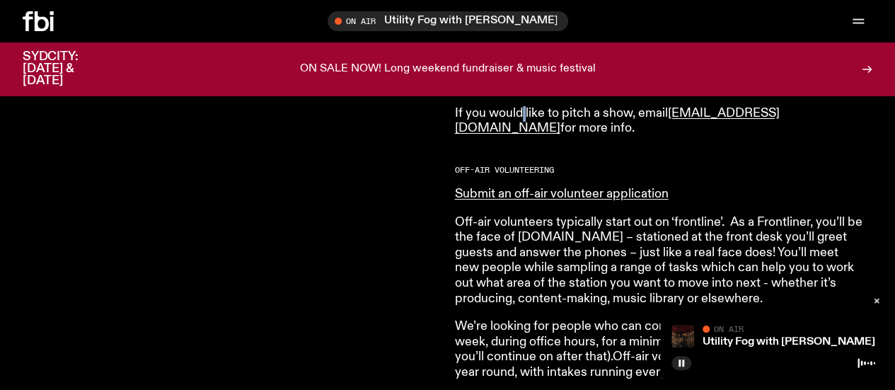
scroll to position [810, 0]
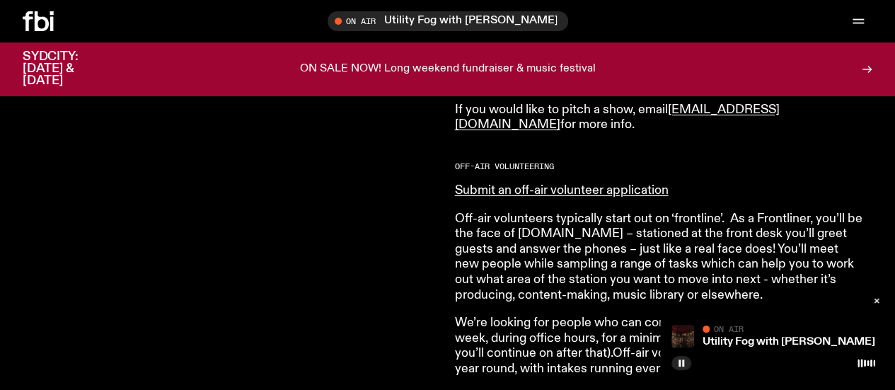
click at [522, 247] on p "Off-air volunteers typically start out on ‘frontline’. As a Frontliner, you’ll …" at bounding box center [658, 257] width 407 height 92
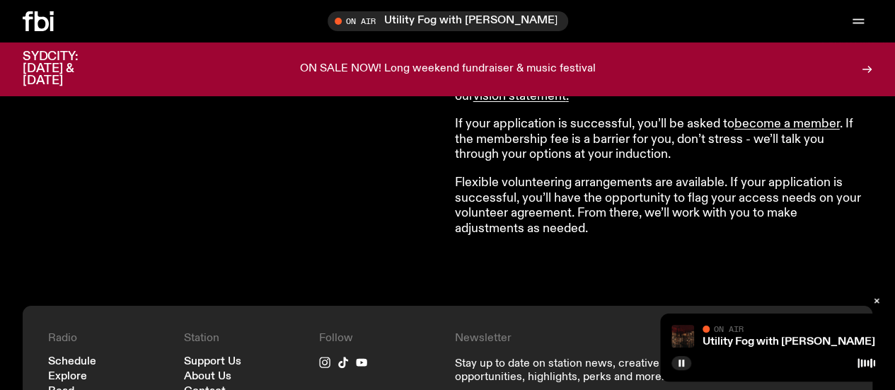
scroll to position [1370, 0]
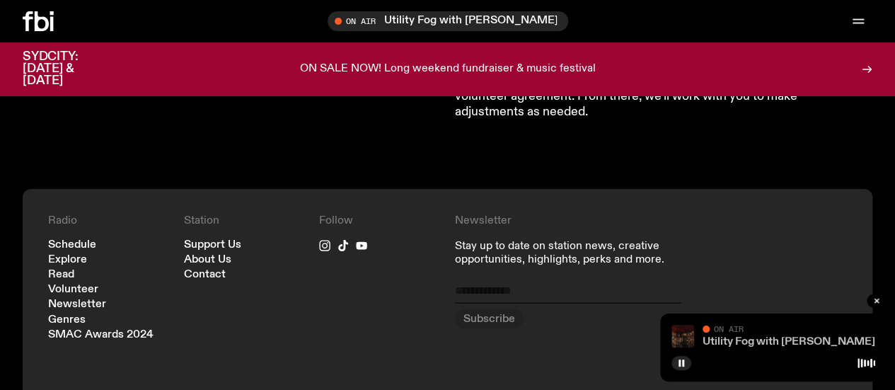
click at [820, 347] on link "Utility Fog with Peter Hollo" at bounding box center [788, 341] width 173 height 11
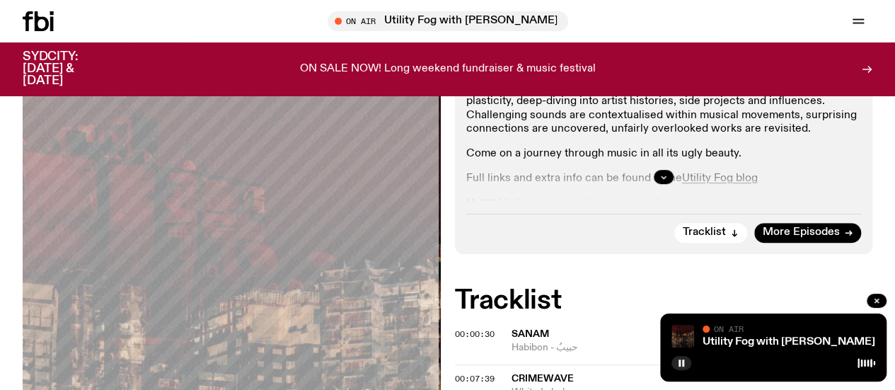
scroll to position [379, 0]
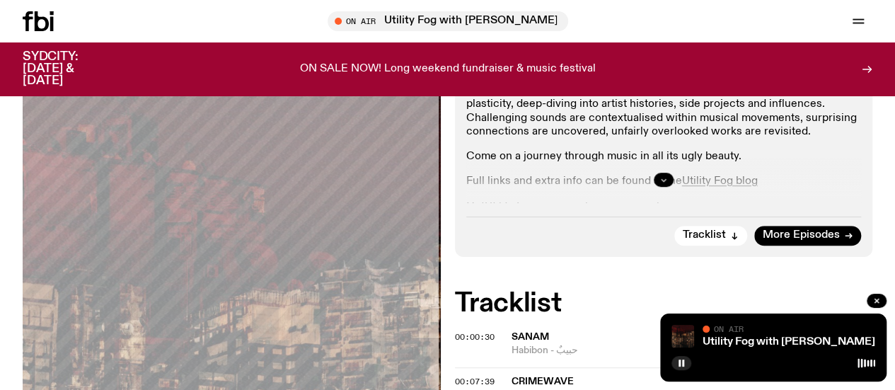
click at [661, 175] on icon "button" at bounding box center [663, 179] width 8 height 8
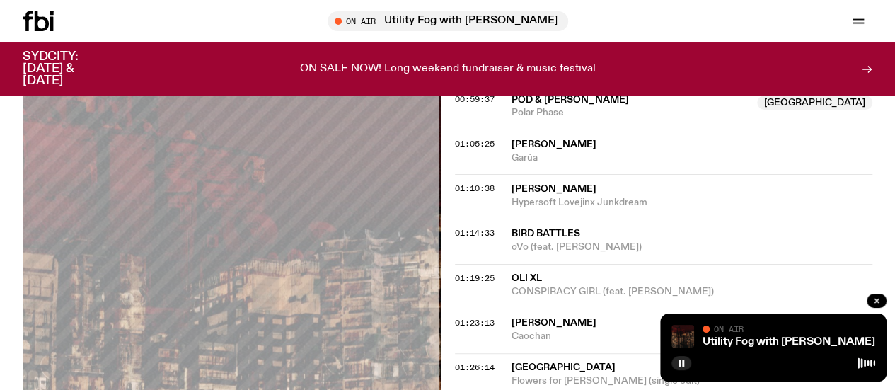
scroll to position [1356, 0]
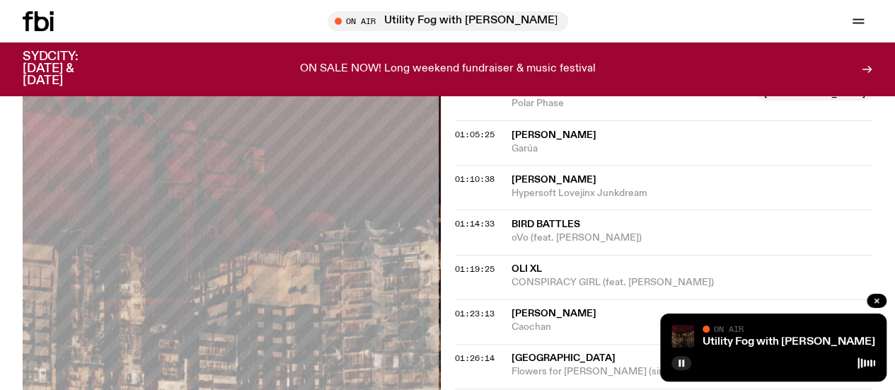
click at [0, 0] on link "Schedule" at bounding box center [0, 0] width 0 height 0
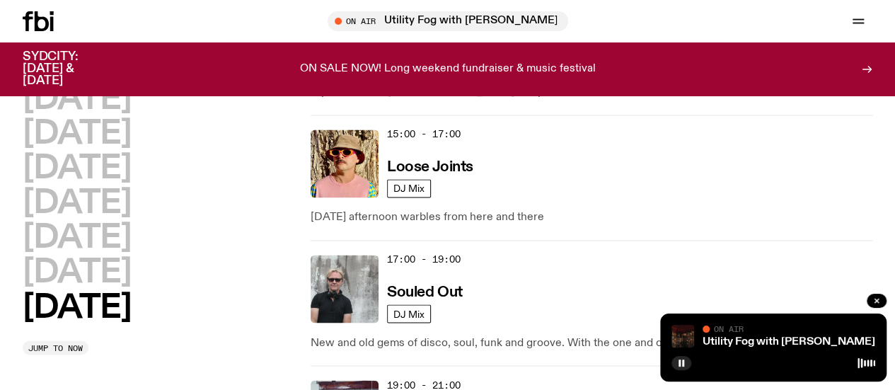
scroll to position [1037, 0]
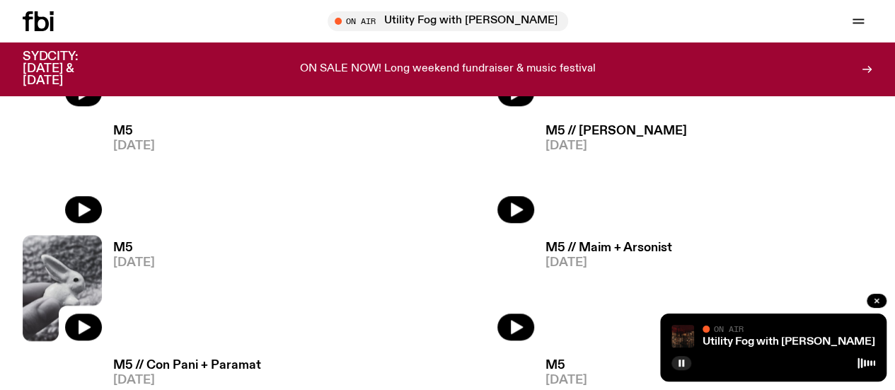
scroll to position [520, 0]
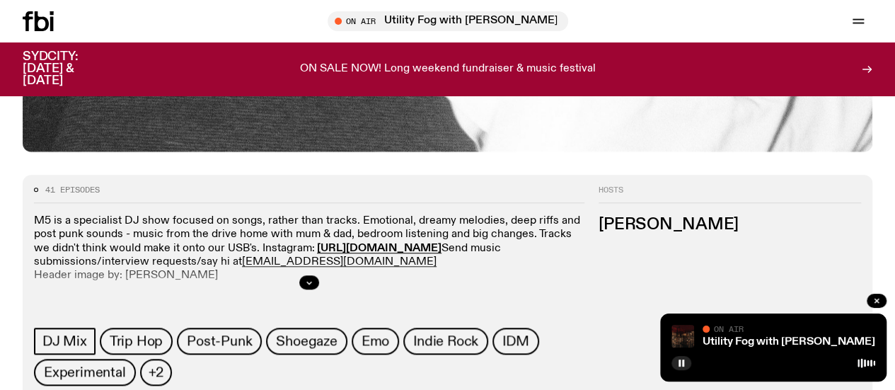
click at [584, 276] on div at bounding box center [309, 282] width 550 height 45
click at [313, 286] on icon "button" at bounding box center [309, 282] width 8 height 8
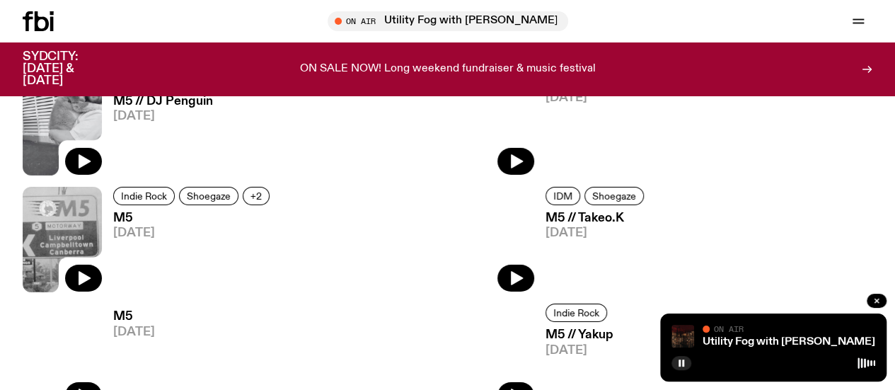
scroll to position [2260, 0]
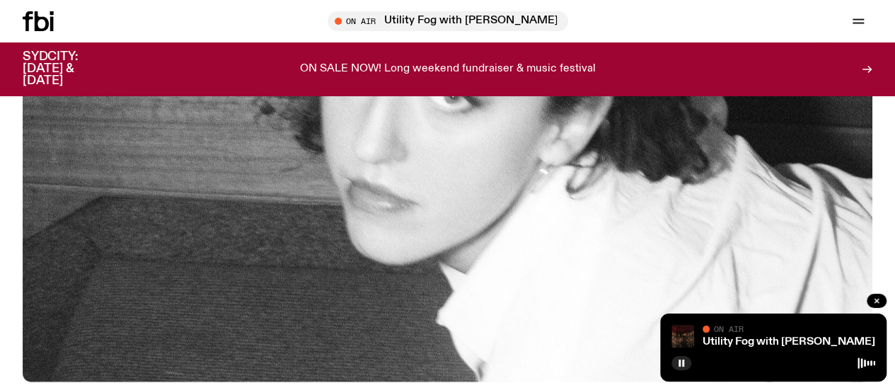
scroll to position [0, 0]
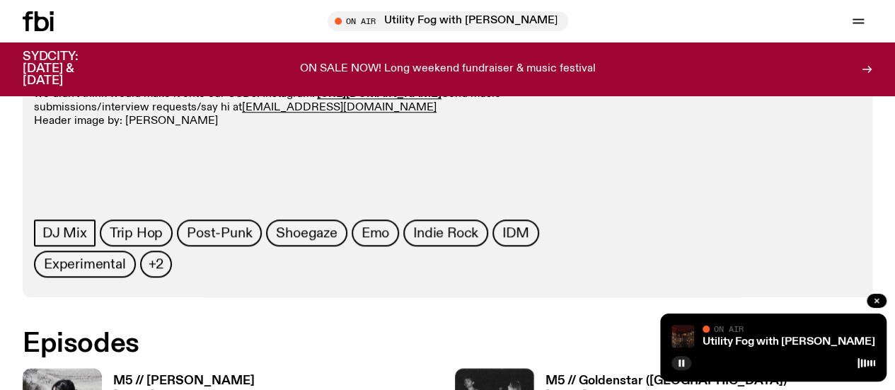
scroll to position [673, 0]
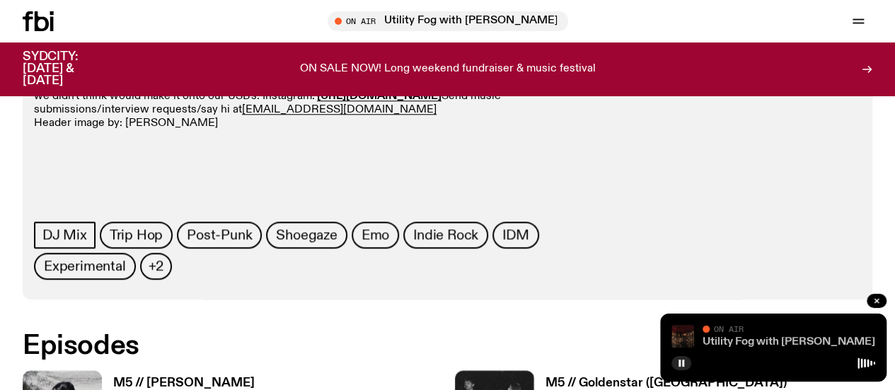
click at [755, 345] on link "Utility Fog with Peter Hollo" at bounding box center [788, 341] width 173 height 11
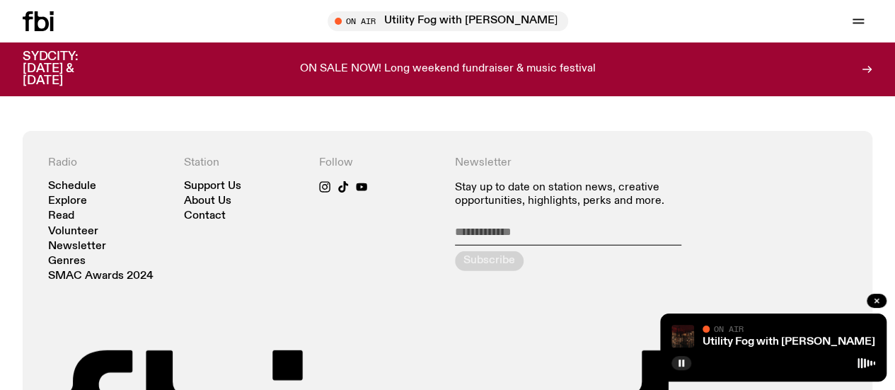
scroll to position [2013, 0]
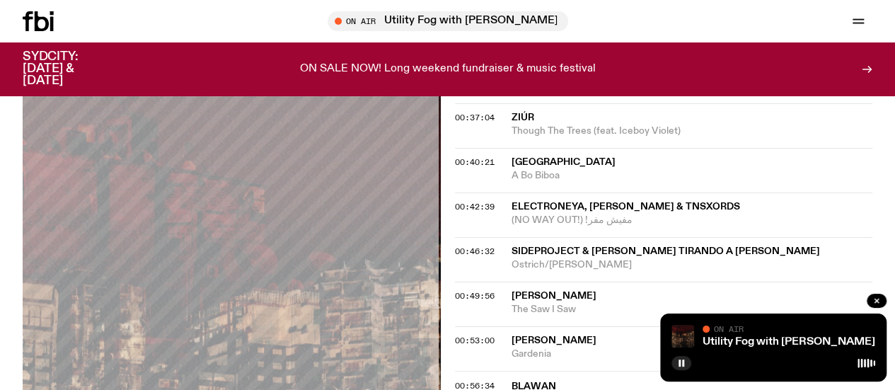
click at [549, 169] on span "A Bo Biboa" at bounding box center [691, 175] width 361 height 13
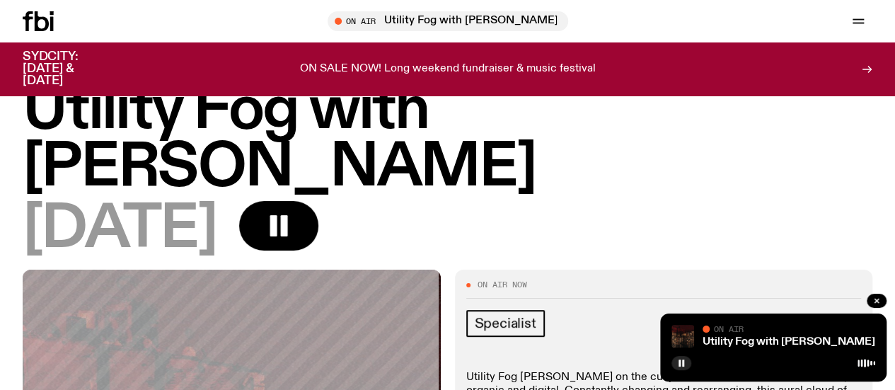
scroll to position [0, 0]
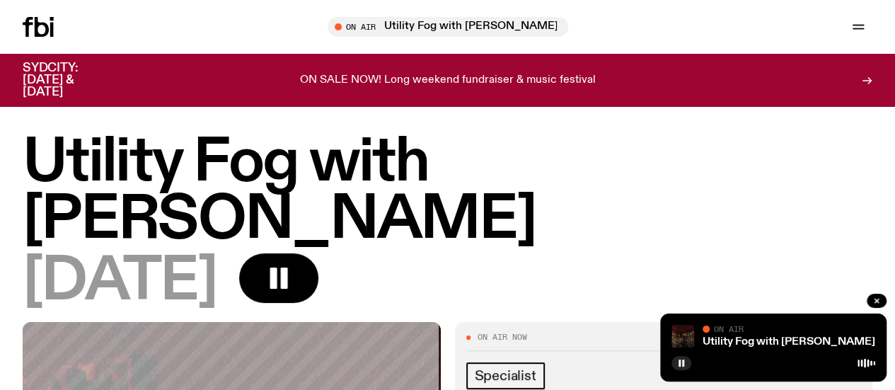
click at [516, 156] on h1 "Utility Fog with Peter Hollo" at bounding box center [447, 191] width 849 height 115
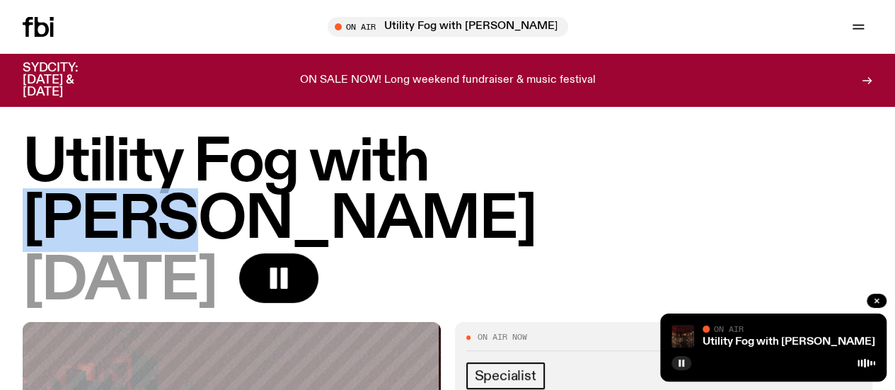
click at [516, 156] on h1 "Utility Fog with Peter Hollo" at bounding box center [447, 191] width 849 height 115
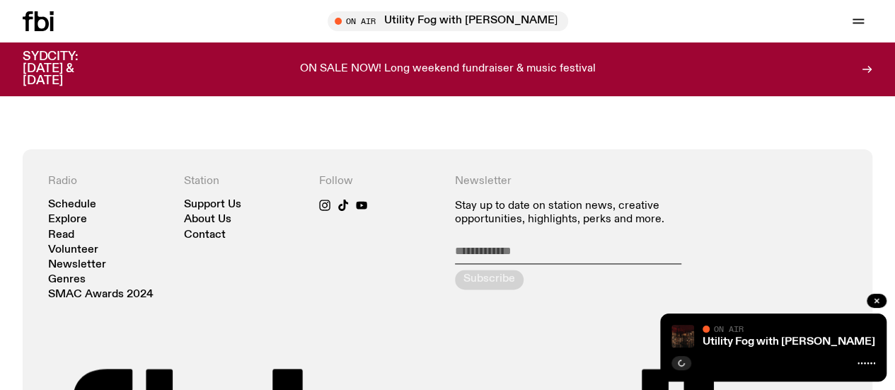
scroll to position [862, 0]
